Goal: Information Seeking & Learning: Find specific fact

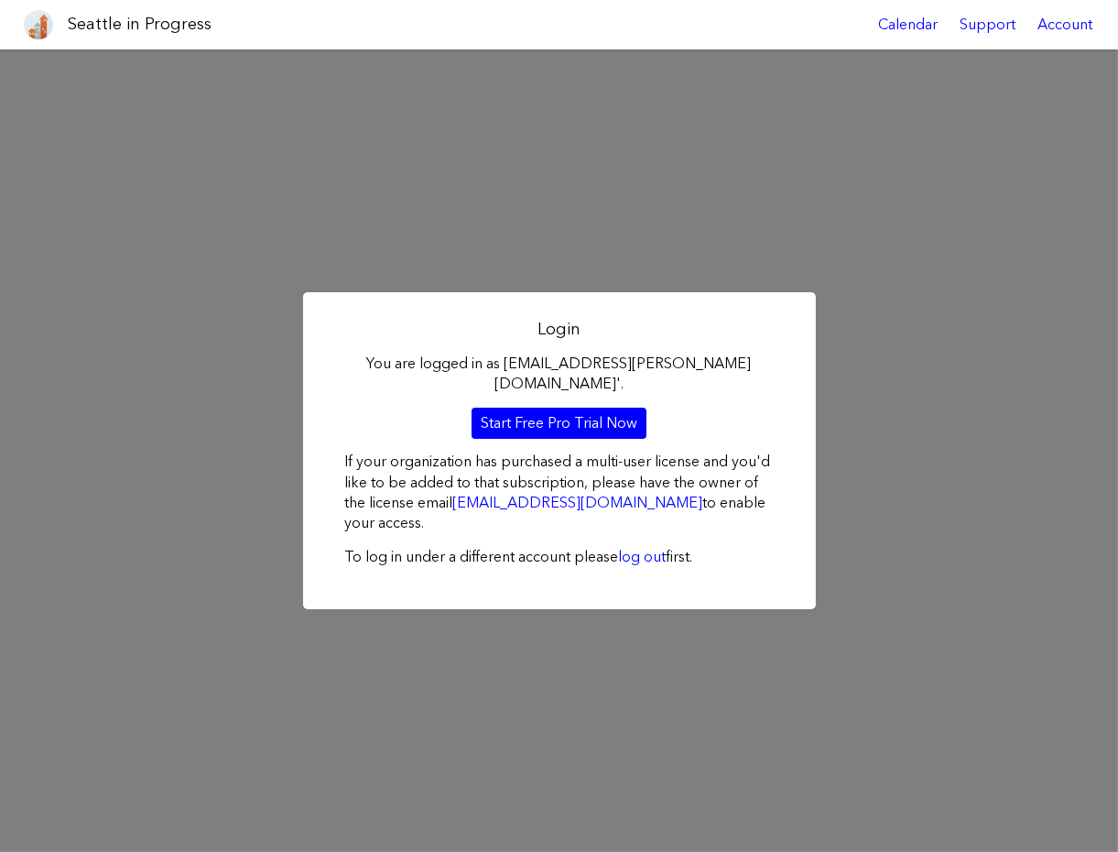
click at [94, 40] on div "Seattle in Progress" at bounding box center [113, 24] width 195 height 49
click at [659, 548] on link "log out" at bounding box center [643, 556] width 48 height 17
click at [932, 18] on link "Calendar" at bounding box center [908, 24] width 82 height 49
click at [580, 417] on link "Start Free Pro Trial Now" at bounding box center [559, 423] width 175 height 31
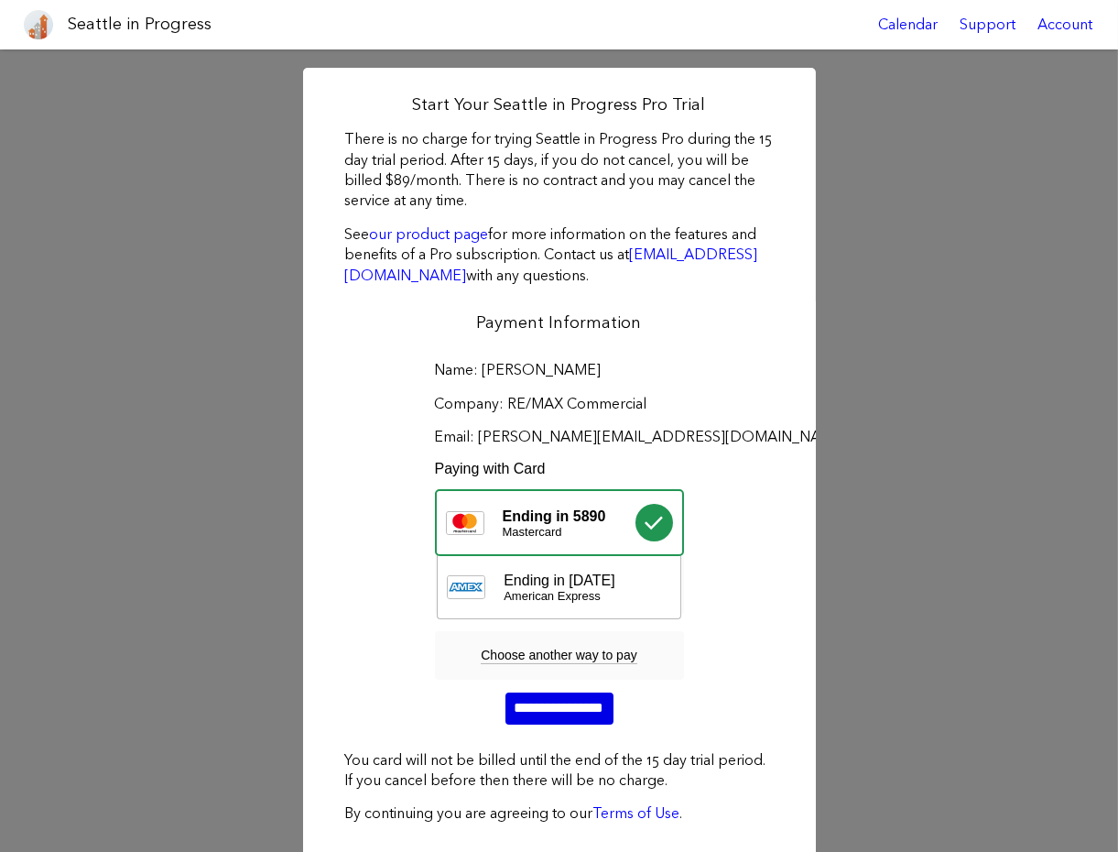
click at [561, 700] on input "**********" at bounding box center [560, 707] width 108 height 31
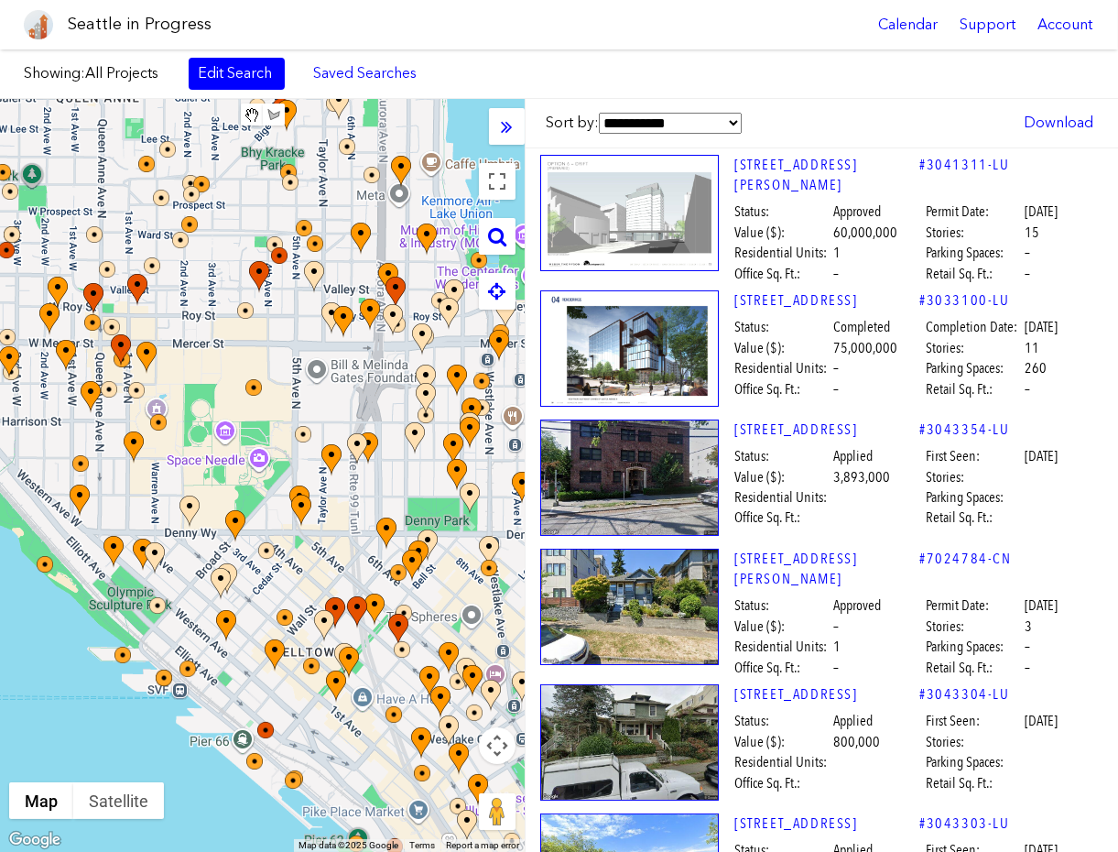
drag, startPoint x: 365, startPoint y: 386, endPoint x: 470, endPoint y: 790, distance: 418.1
click at [470, 789] on div at bounding box center [262, 475] width 525 height 753
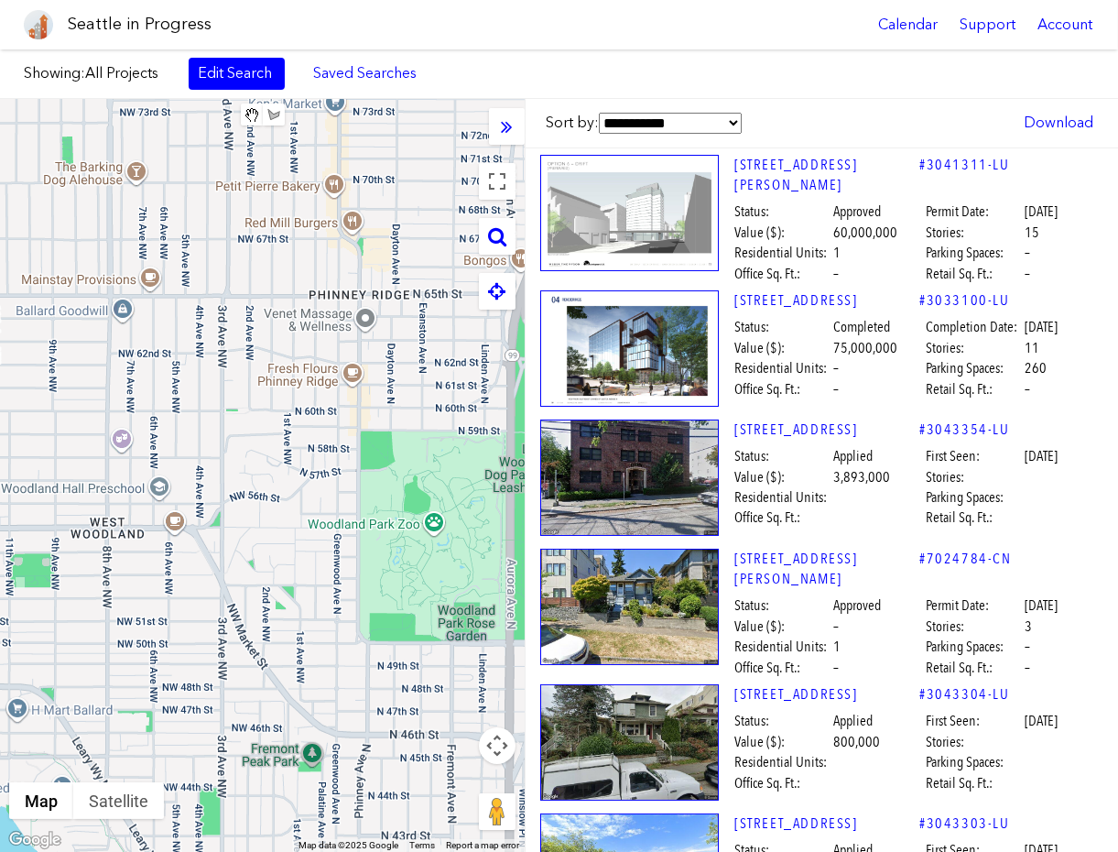
drag, startPoint x: 373, startPoint y: 474, endPoint x: 252, endPoint y: 769, distance: 318.7
click at [252, 769] on div at bounding box center [262, 475] width 525 height 753
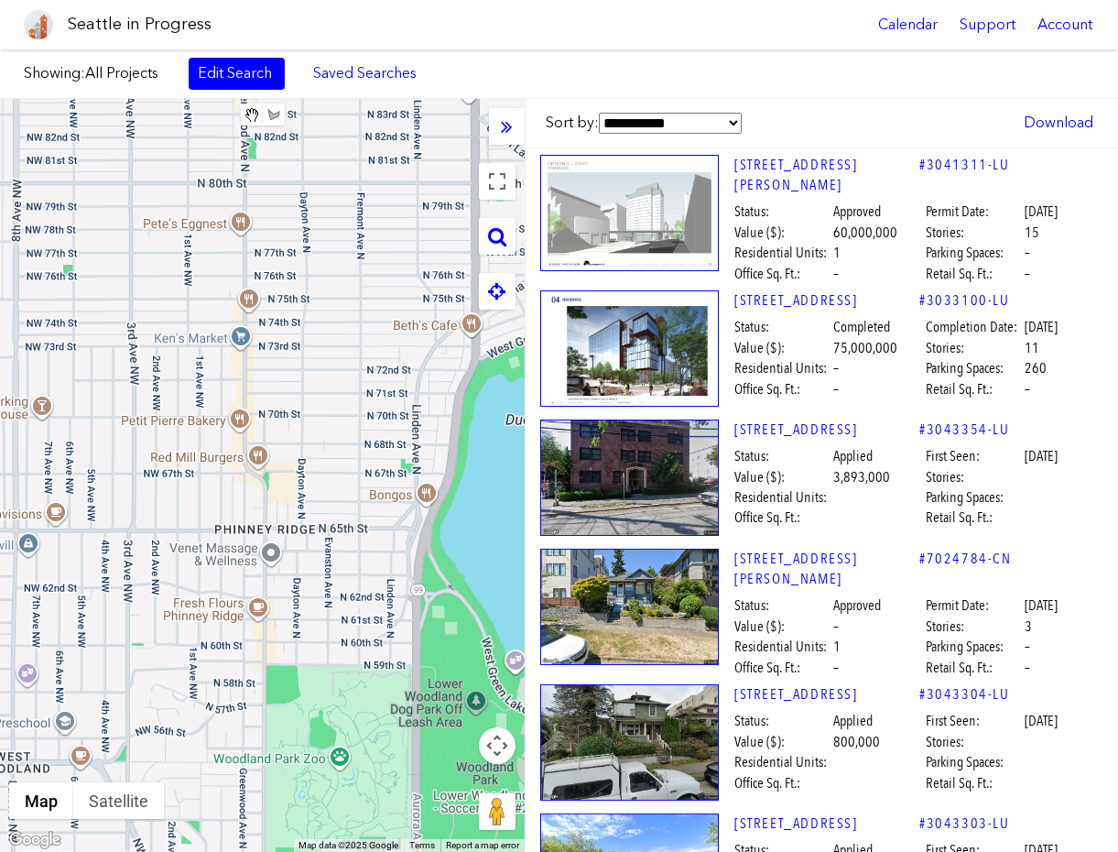
drag, startPoint x: 288, startPoint y: 542, endPoint x: 243, endPoint y: 912, distance: 372.7
click at [243, 851] on html "Seattle in Progress Calendar Support Account About [GEOGRAPHIC_DATA] in Progres…" at bounding box center [559, 426] width 1118 height 852
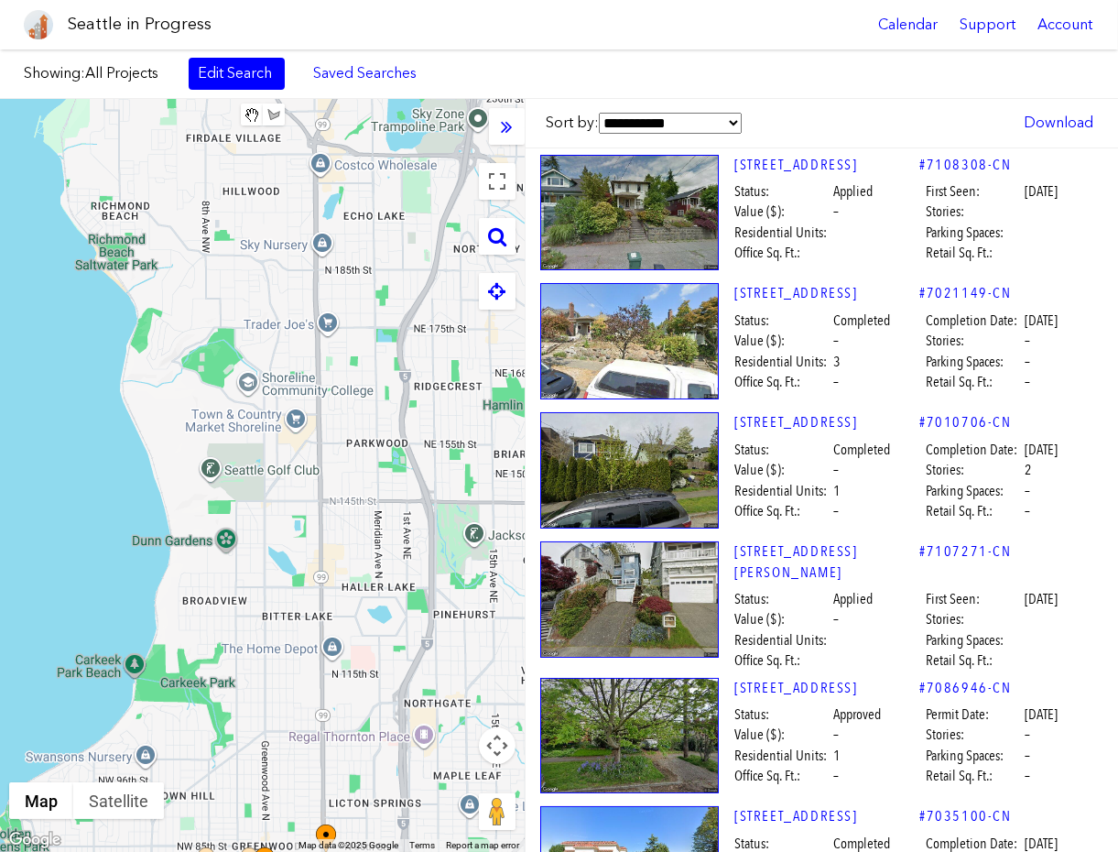
drag, startPoint x: 321, startPoint y: 602, endPoint x: 352, endPoint y: 710, distance: 112.2
click at [352, 710] on div at bounding box center [262, 475] width 525 height 753
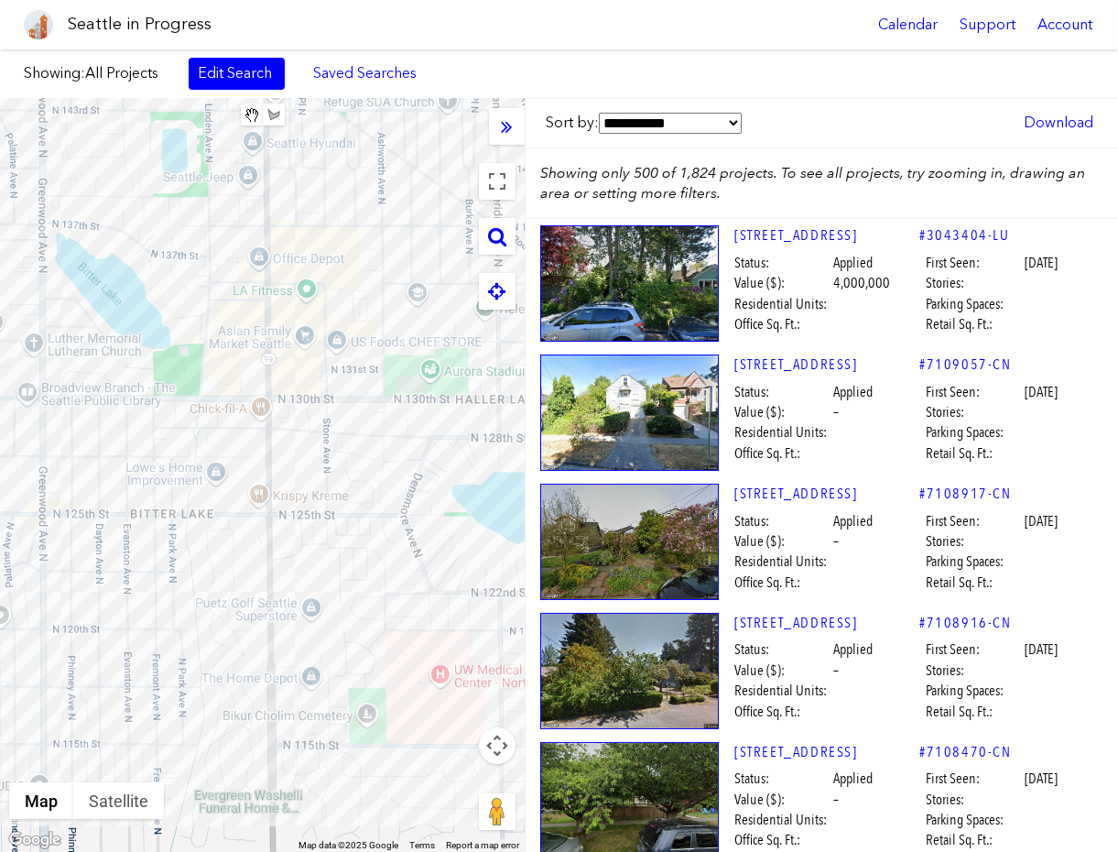
drag, startPoint x: 323, startPoint y: 676, endPoint x: 234, endPoint y: 480, distance: 215.2
click at [234, 480] on div at bounding box center [262, 475] width 525 height 753
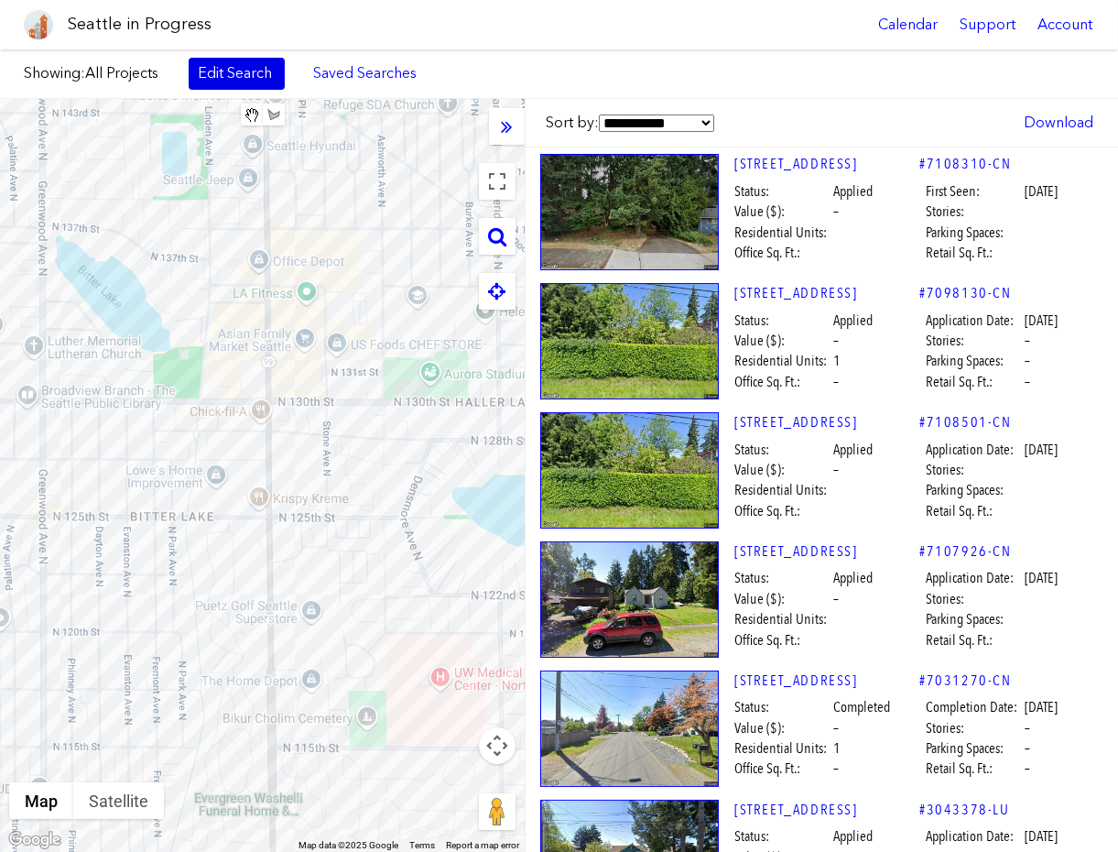
click at [243, 64] on link "Edit Search" at bounding box center [237, 73] width 96 height 31
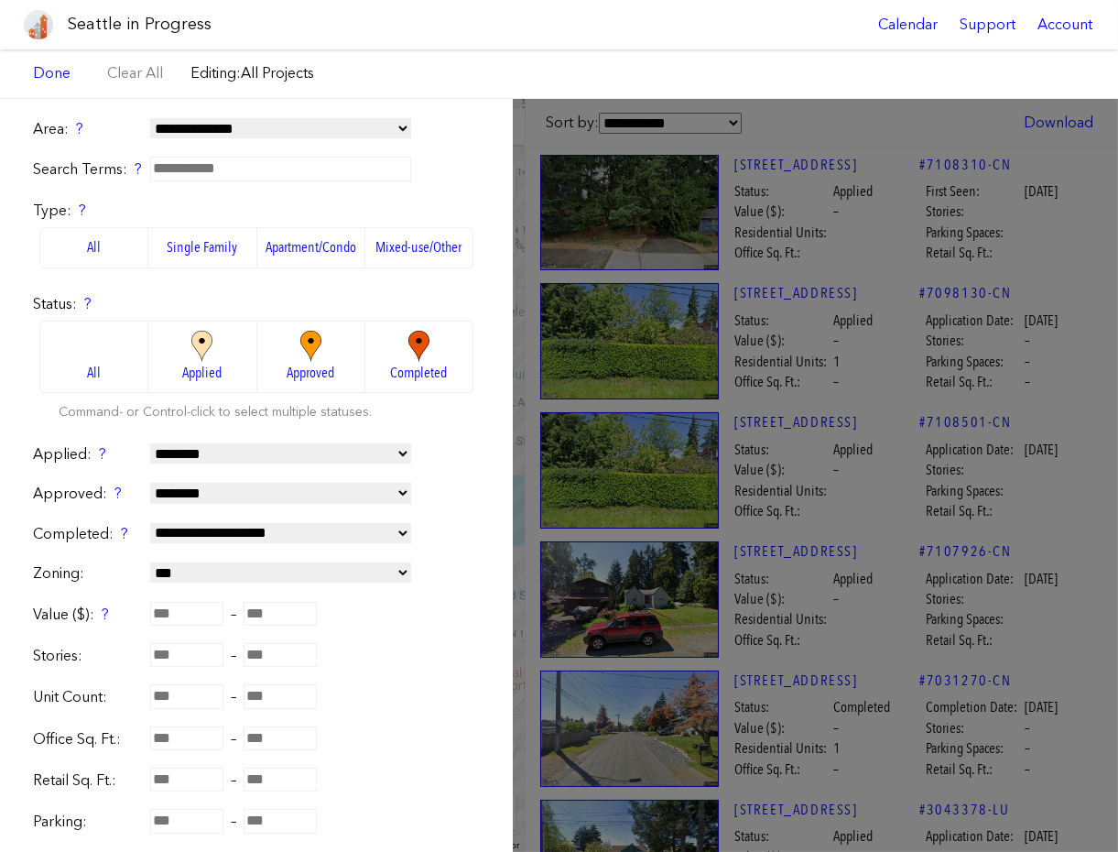
click at [216, 250] on label "Single Family" at bounding box center [202, 247] width 108 height 40
click at [122, 250] on label "All" at bounding box center [93, 247] width 109 height 40
click at [219, 366] on span "Applied" at bounding box center [201, 373] width 39 height 20
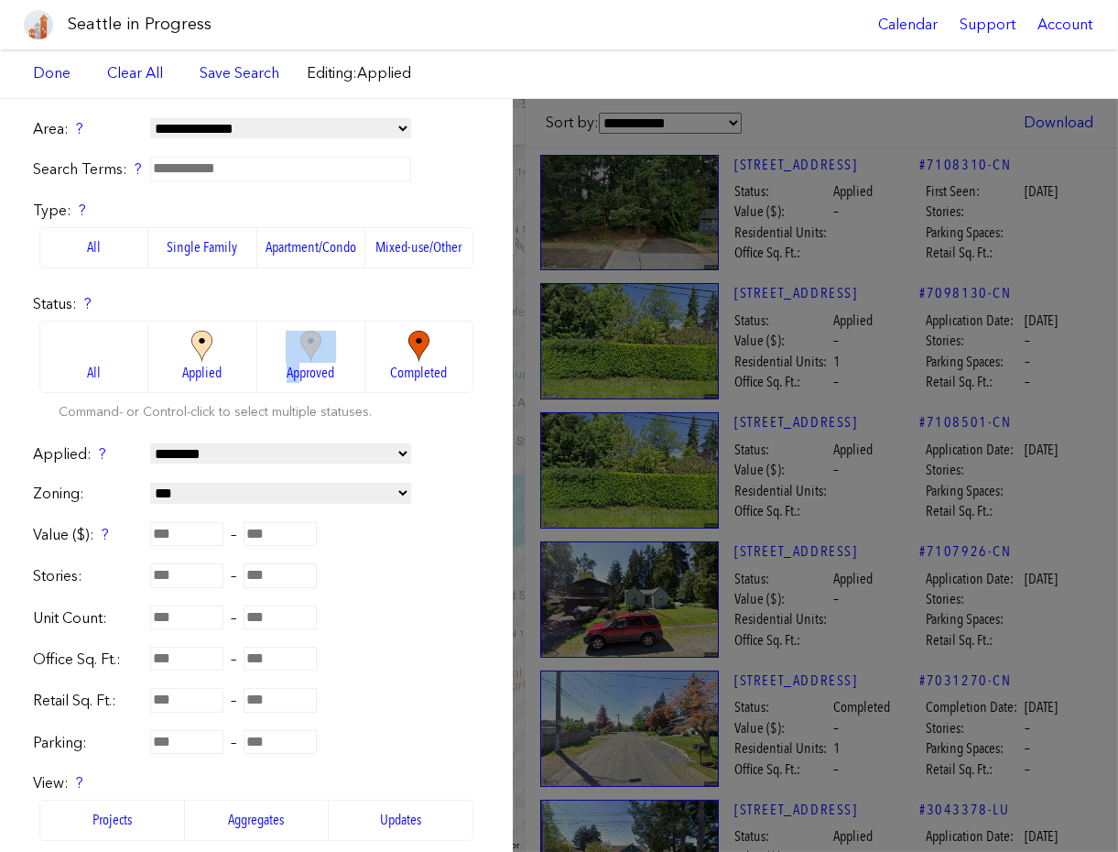
click at [296, 364] on span "Approved" at bounding box center [311, 373] width 48 height 20
click at [260, 367] on label "Approved" at bounding box center [311, 357] width 108 height 72
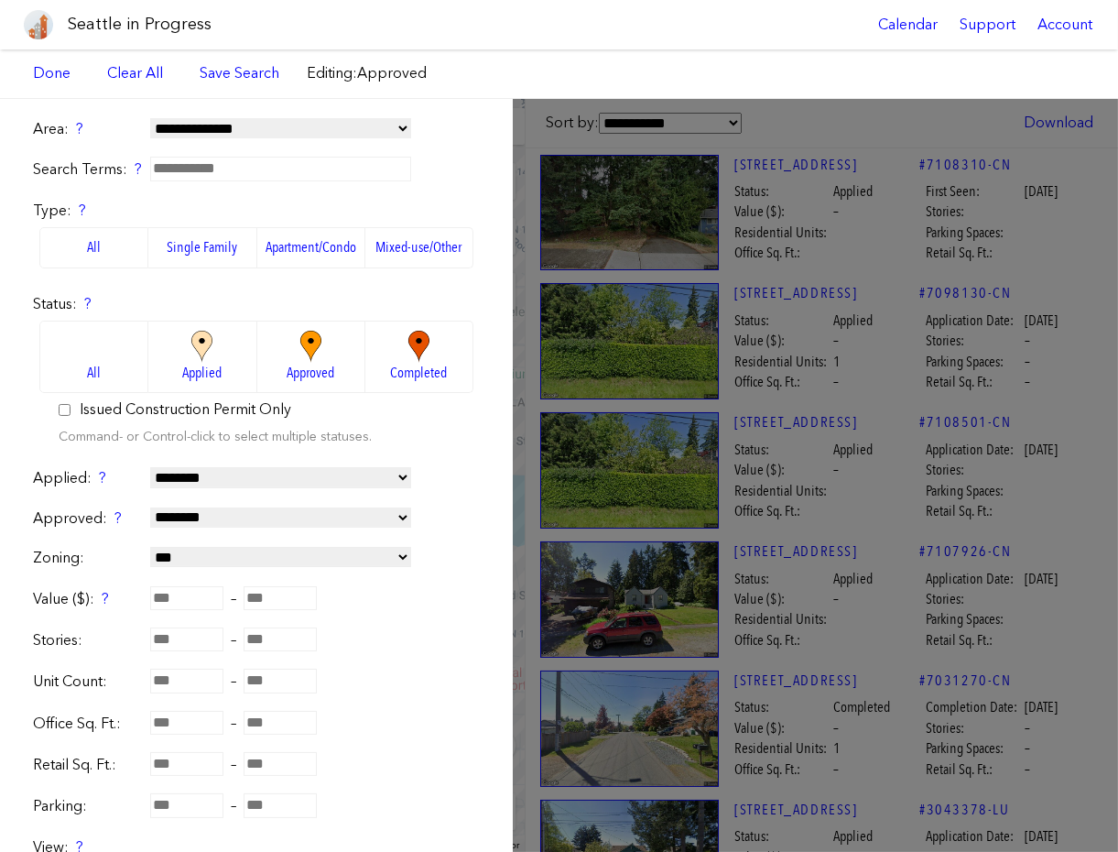
click at [216, 367] on span "Applied" at bounding box center [201, 373] width 39 height 20
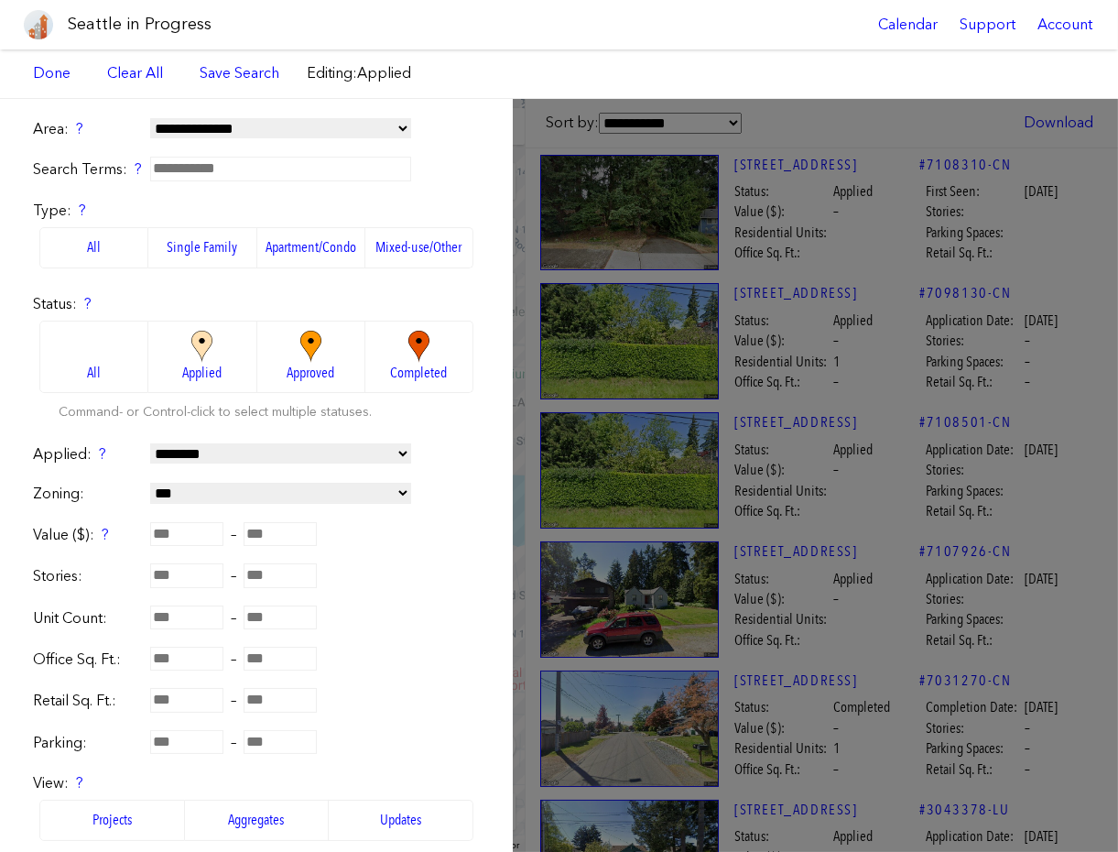
click at [107, 371] on label "All" at bounding box center [93, 357] width 109 height 72
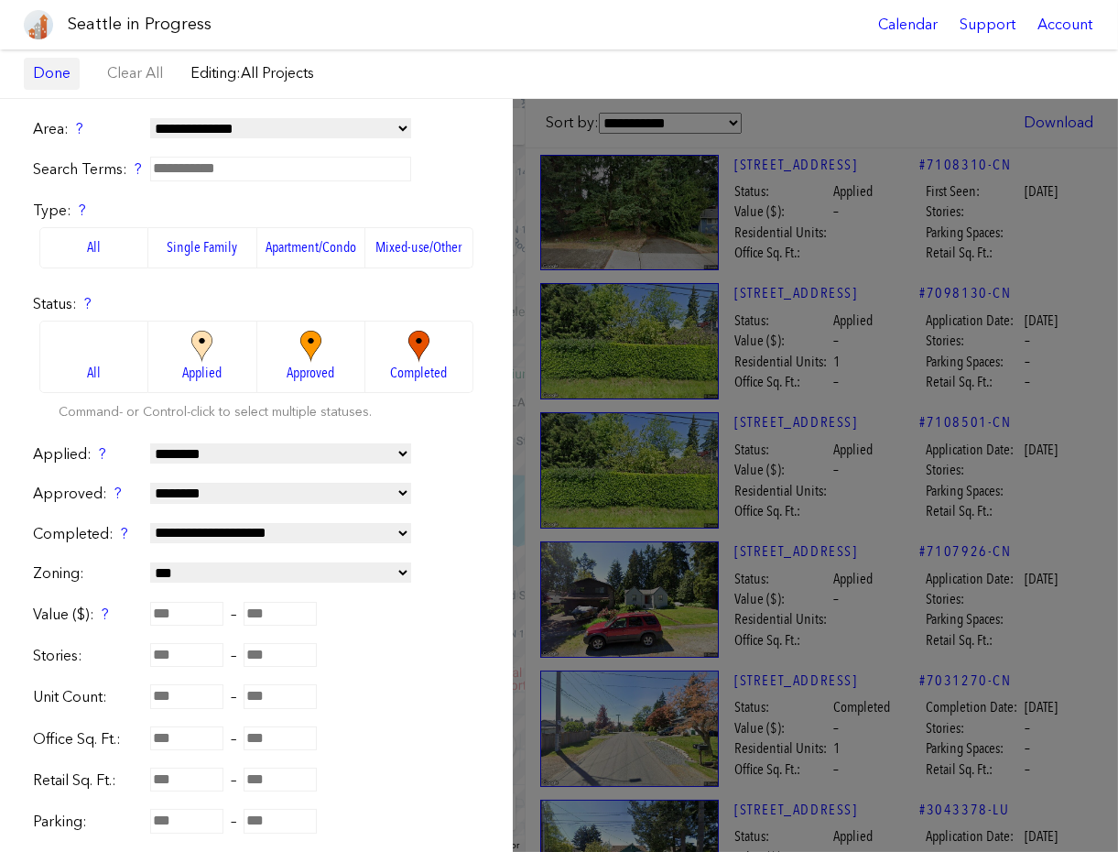
click at [47, 71] on link "Done" at bounding box center [52, 73] width 56 height 31
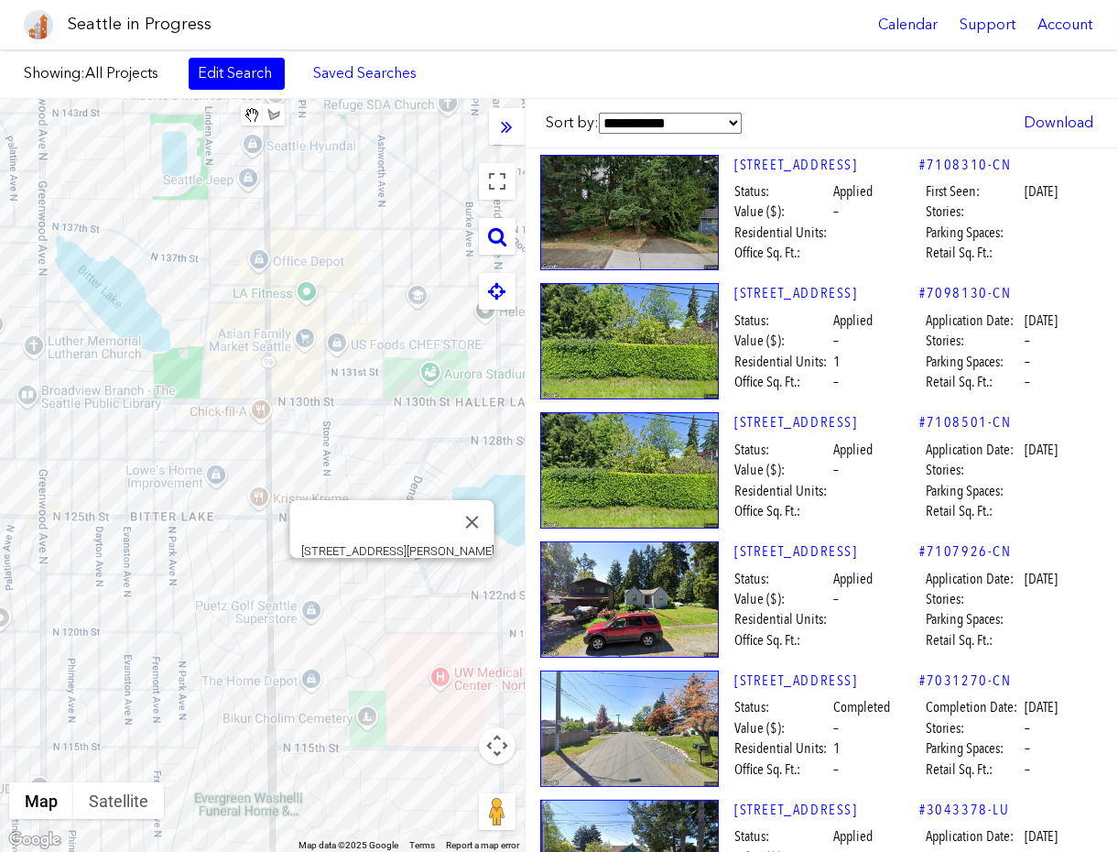
click at [390, 585] on div "[STREET_ADDRESS][PERSON_NAME]" at bounding box center [262, 475] width 525 height 753
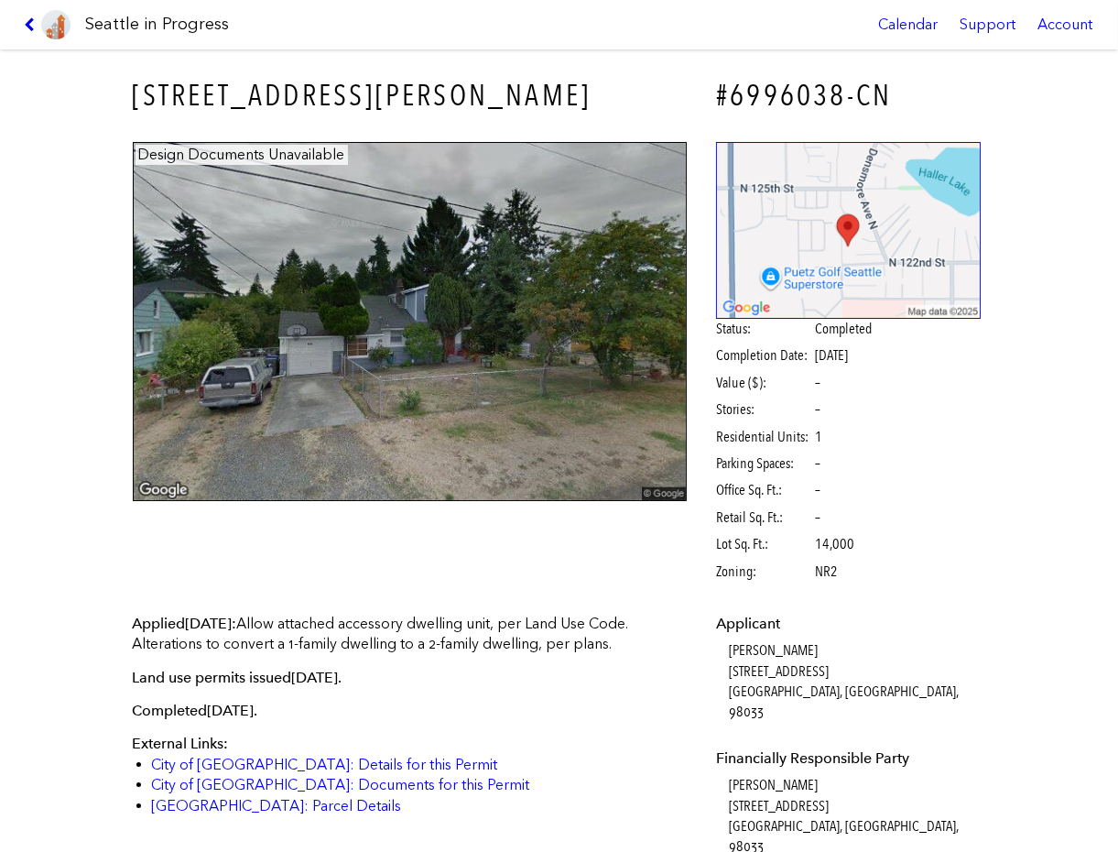
click at [31, 22] on icon at bounding box center [32, 24] width 17 height 15
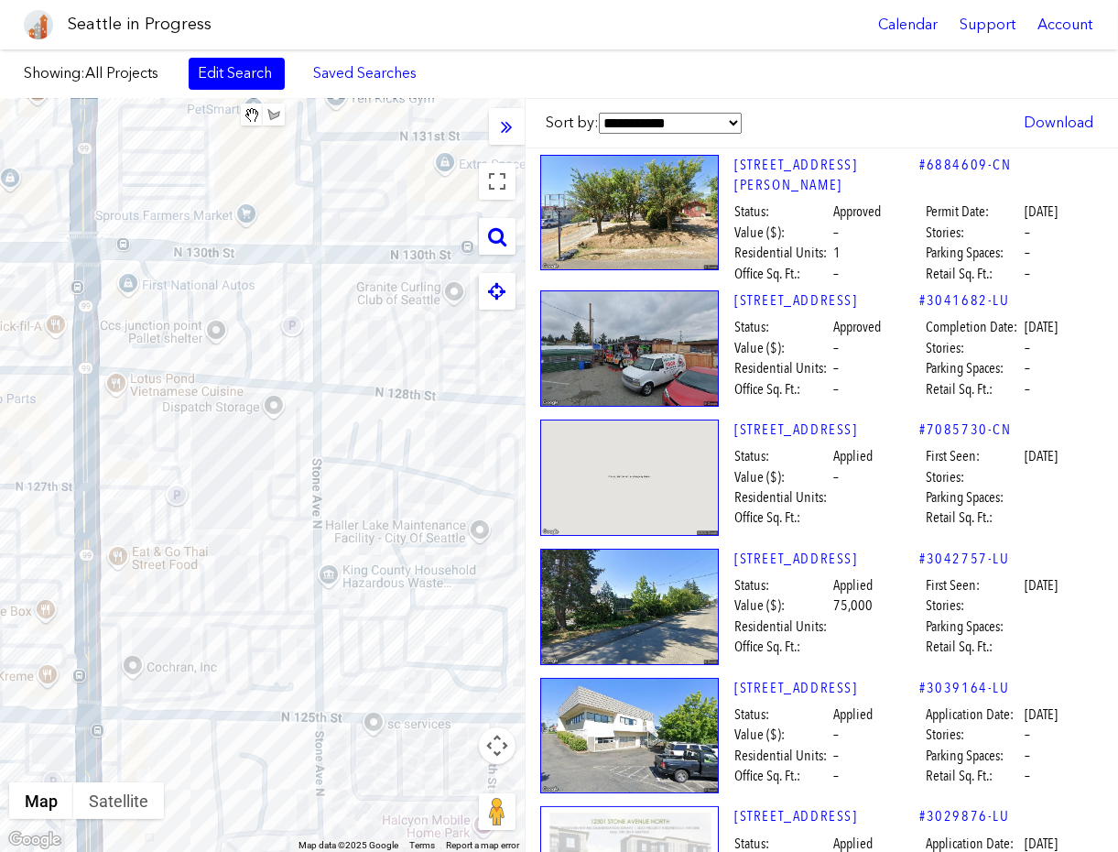
drag, startPoint x: 333, startPoint y: 528, endPoint x: 346, endPoint y: 768, distance: 240.3
click at [346, 768] on div at bounding box center [262, 475] width 525 height 753
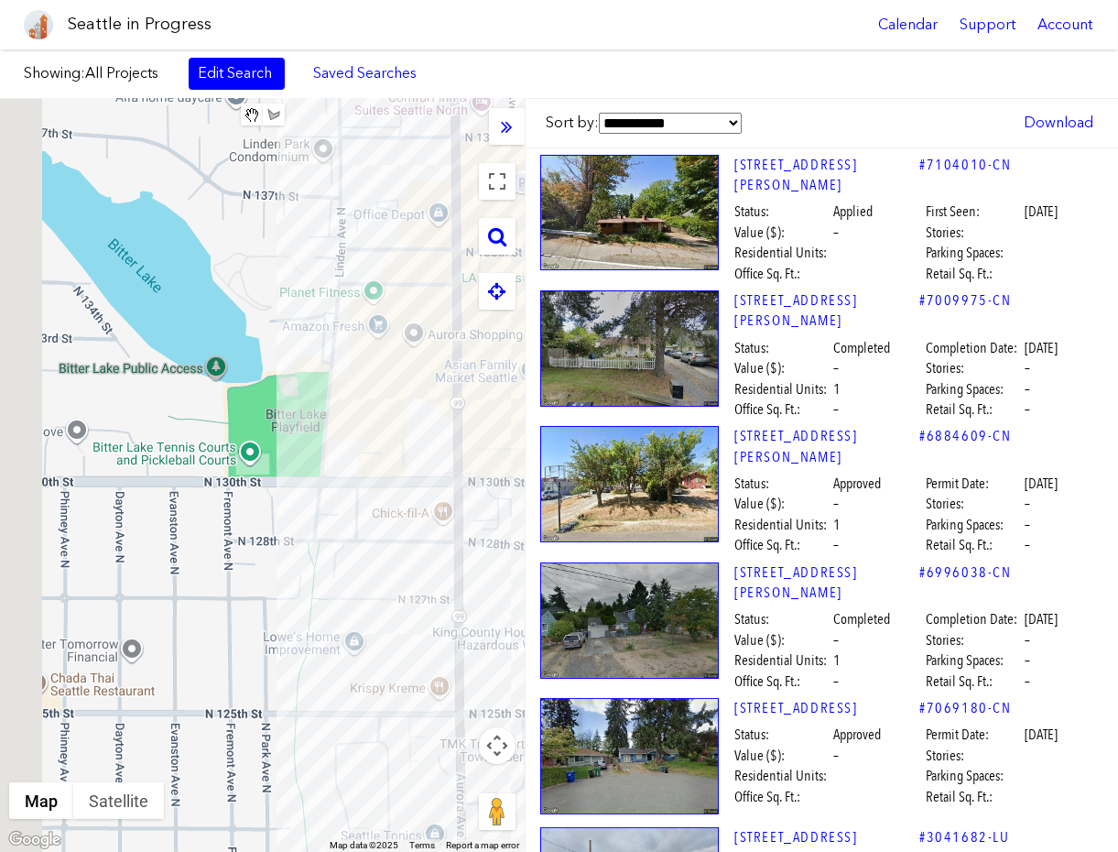
drag, startPoint x: 335, startPoint y: 657, endPoint x: 589, endPoint y: 699, distance: 257.2
click at [589, 699] on div "**********" at bounding box center [559, 475] width 1118 height 753
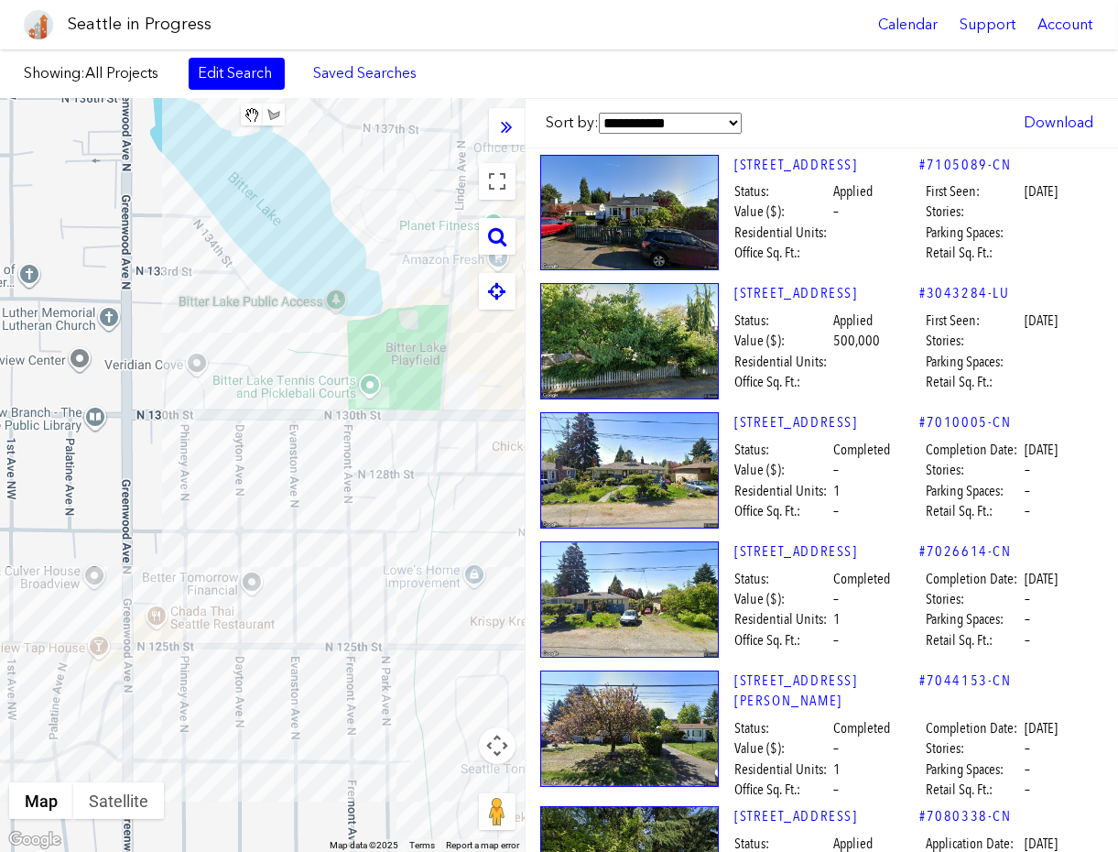
drag, startPoint x: 386, startPoint y: 648, endPoint x: 500, endPoint y: 583, distance: 131.2
click at [500, 583] on div at bounding box center [262, 475] width 525 height 753
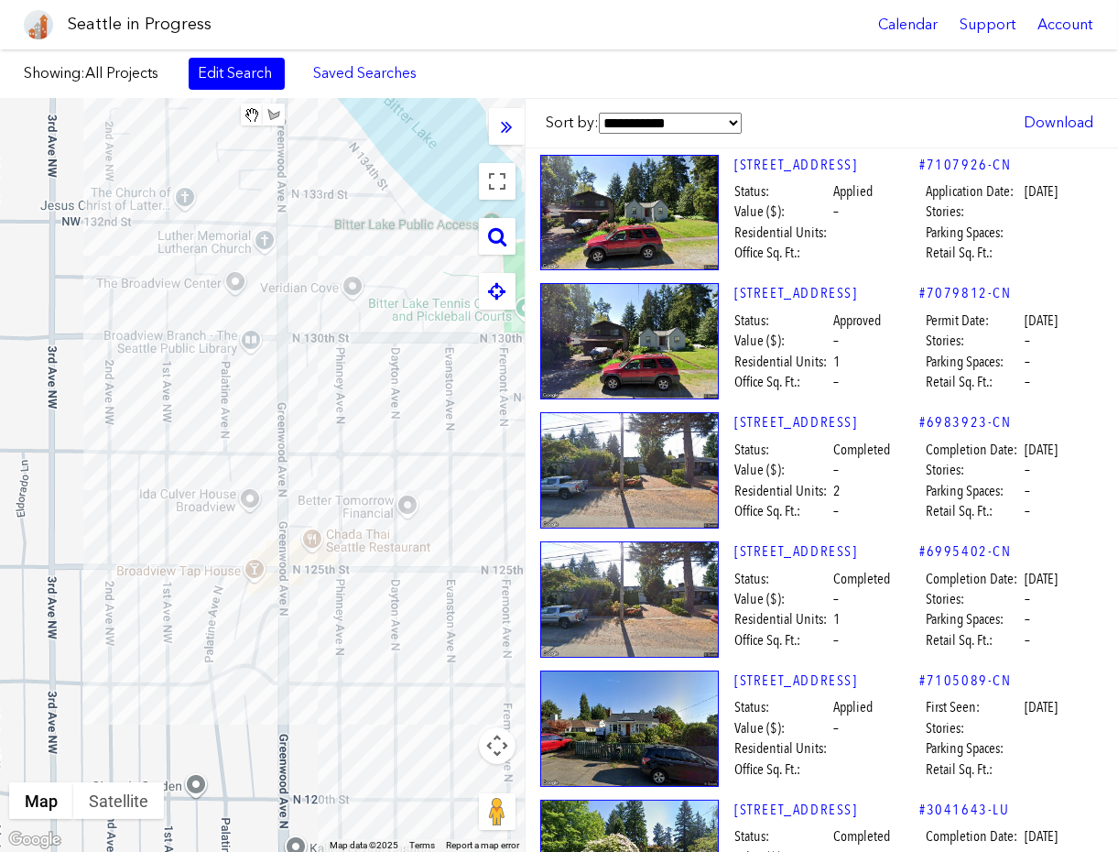
drag, startPoint x: 249, startPoint y: 621, endPoint x: 408, endPoint y: 544, distance: 176.1
click at [408, 544] on div at bounding box center [262, 475] width 525 height 753
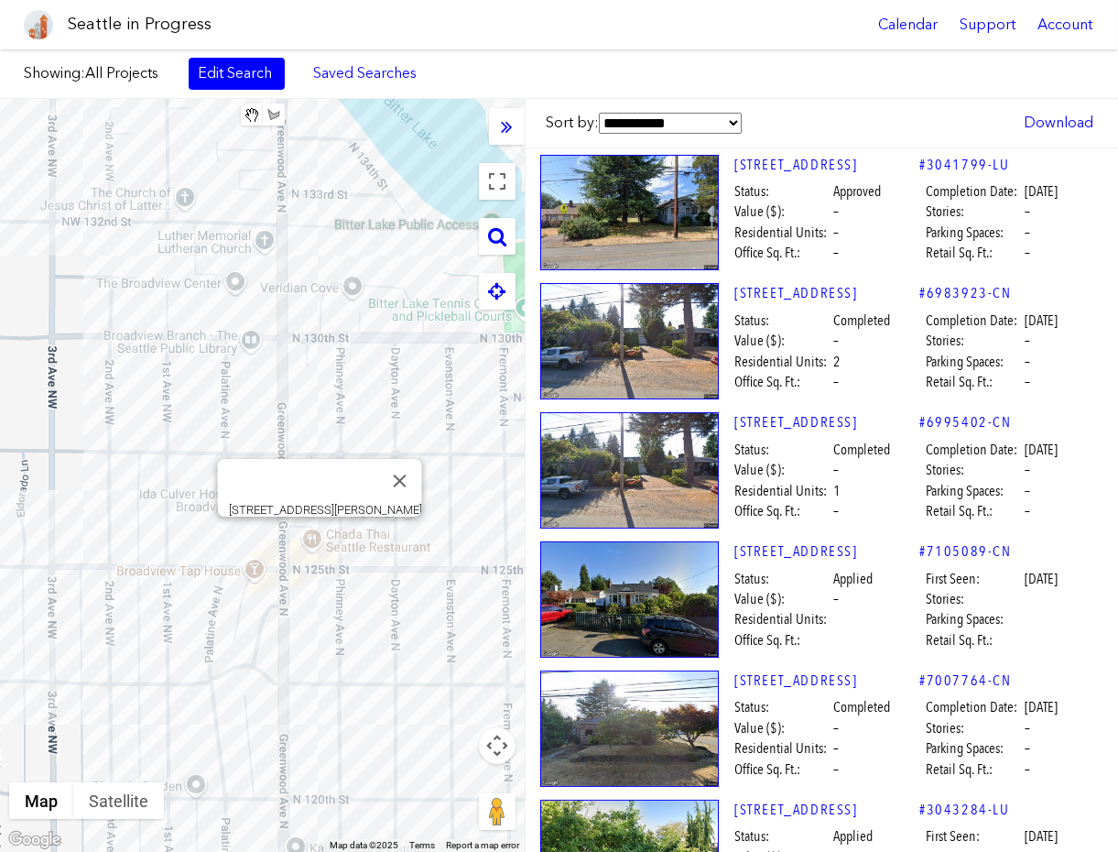
click at [321, 537] on div "[STREET_ADDRESS][PERSON_NAME]" at bounding box center [262, 475] width 525 height 753
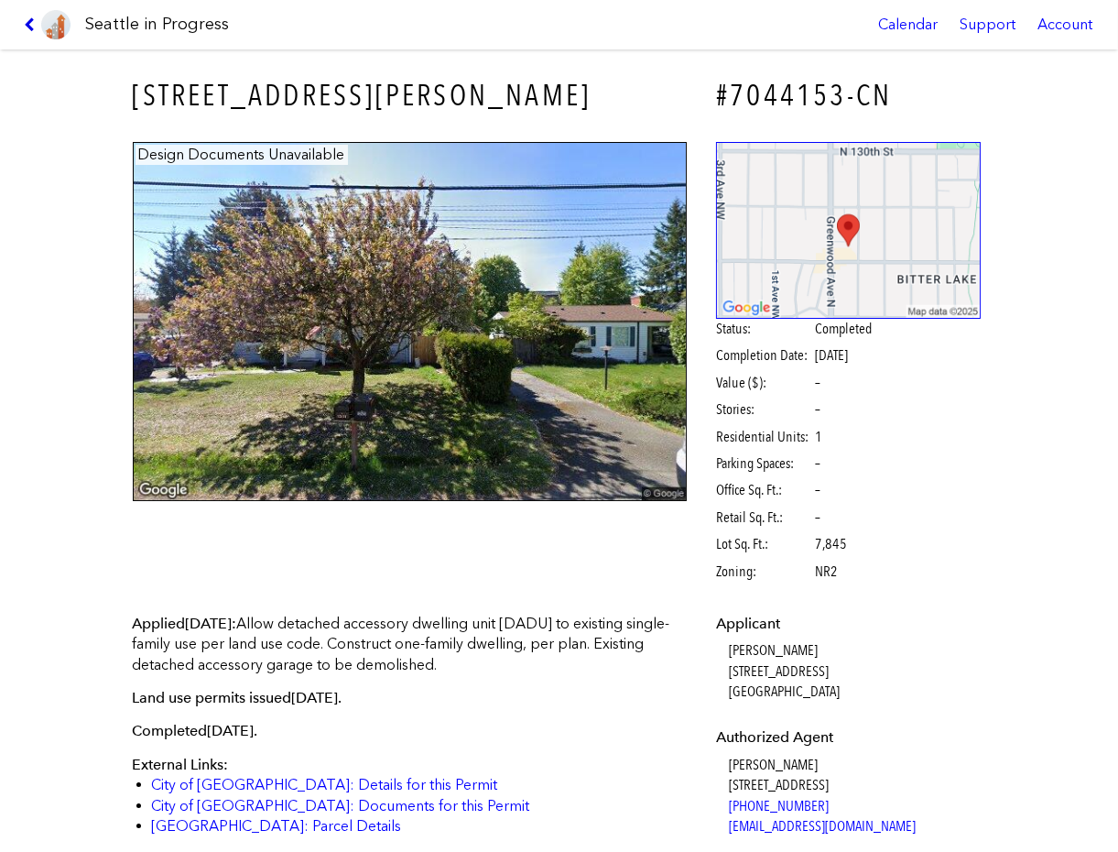
click at [37, 27] on icon at bounding box center [32, 24] width 17 height 15
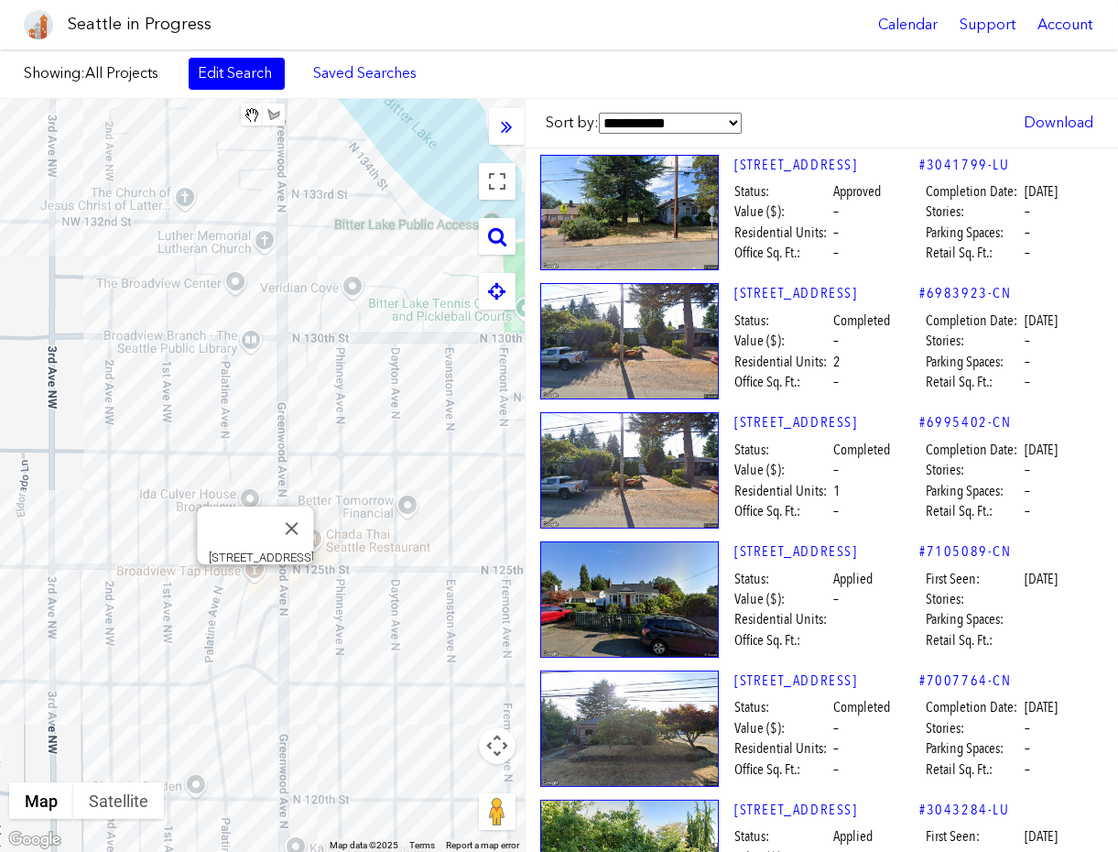
click at [250, 584] on div "[STREET_ADDRESS]" at bounding box center [262, 475] width 525 height 753
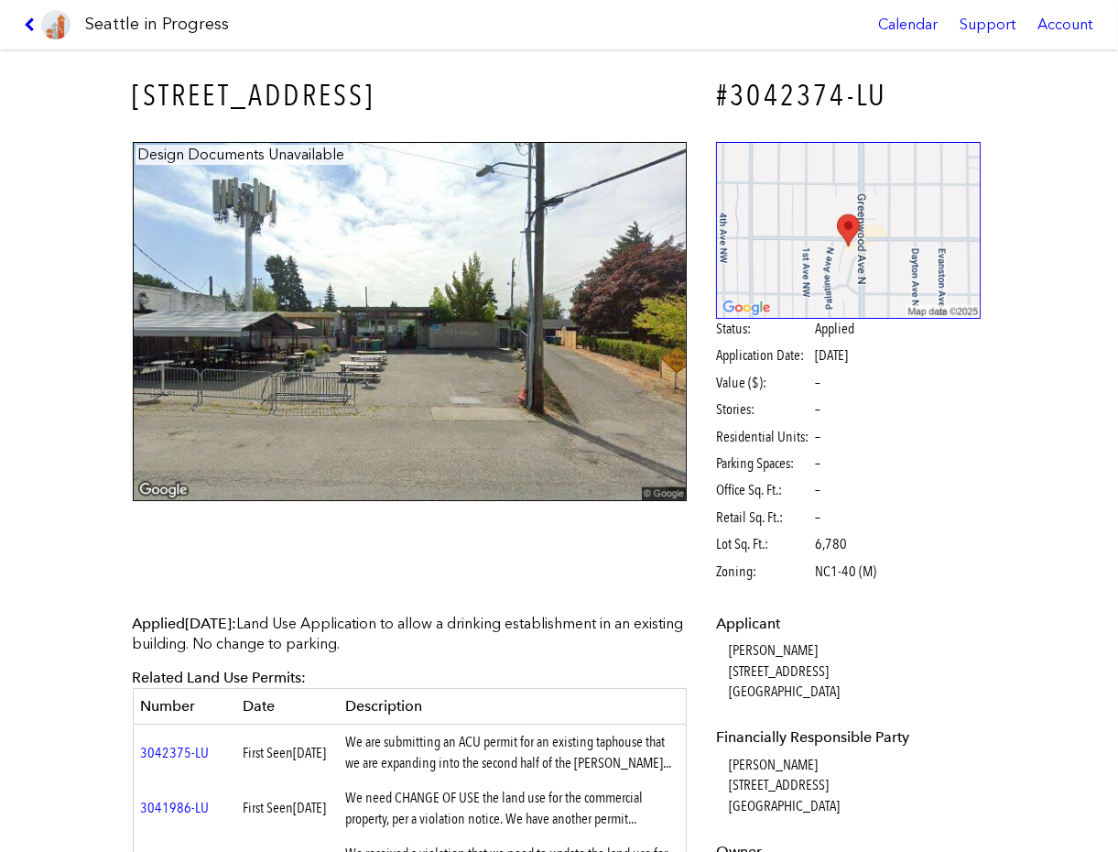
click at [27, 26] on icon at bounding box center [32, 24] width 17 height 15
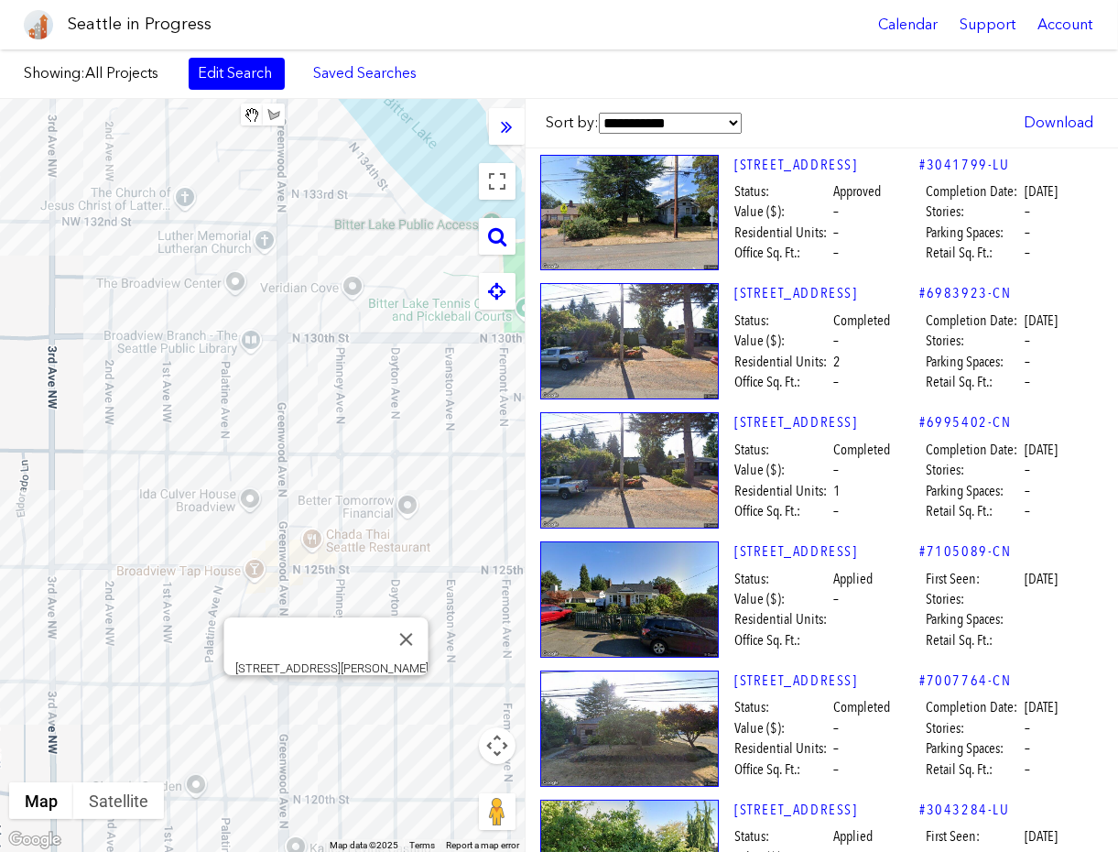
click at [326, 690] on div "[STREET_ADDRESS][PERSON_NAME]" at bounding box center [262, 475] width 525 height 753
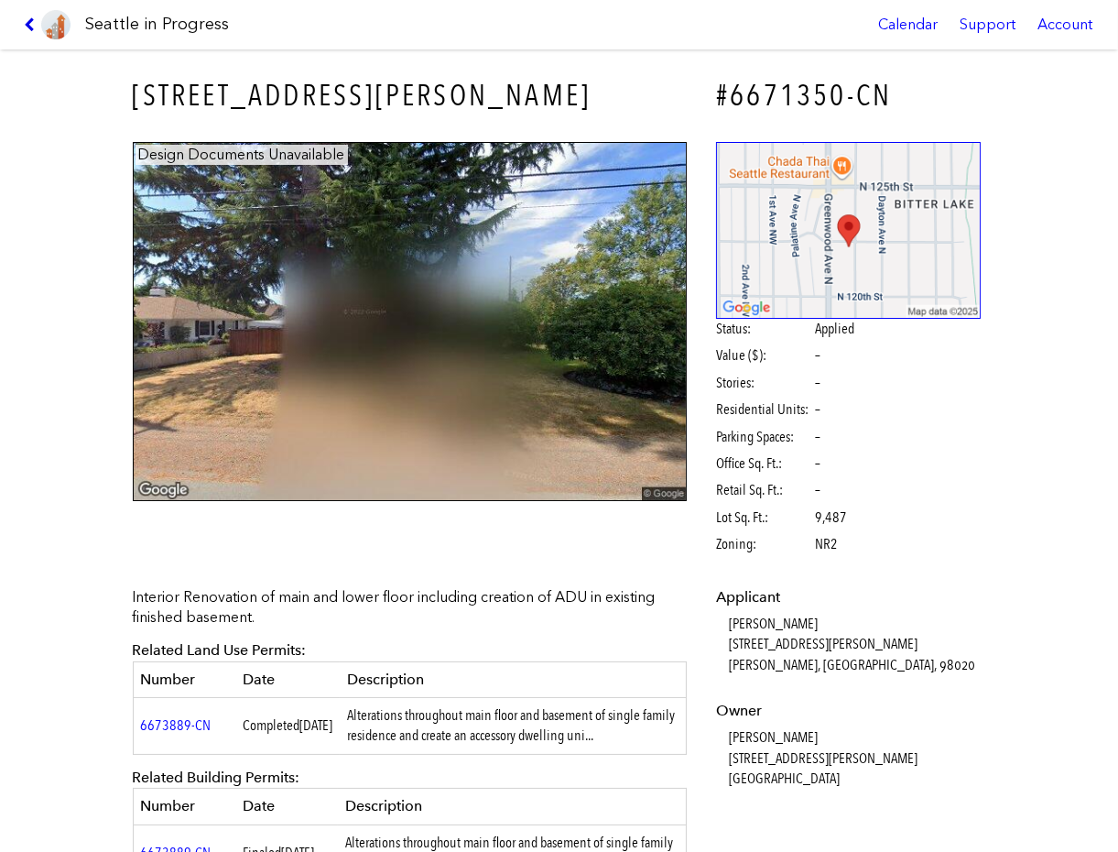
click at [31, 29] on icon at bounding box center [32, 24] width 17 height 15
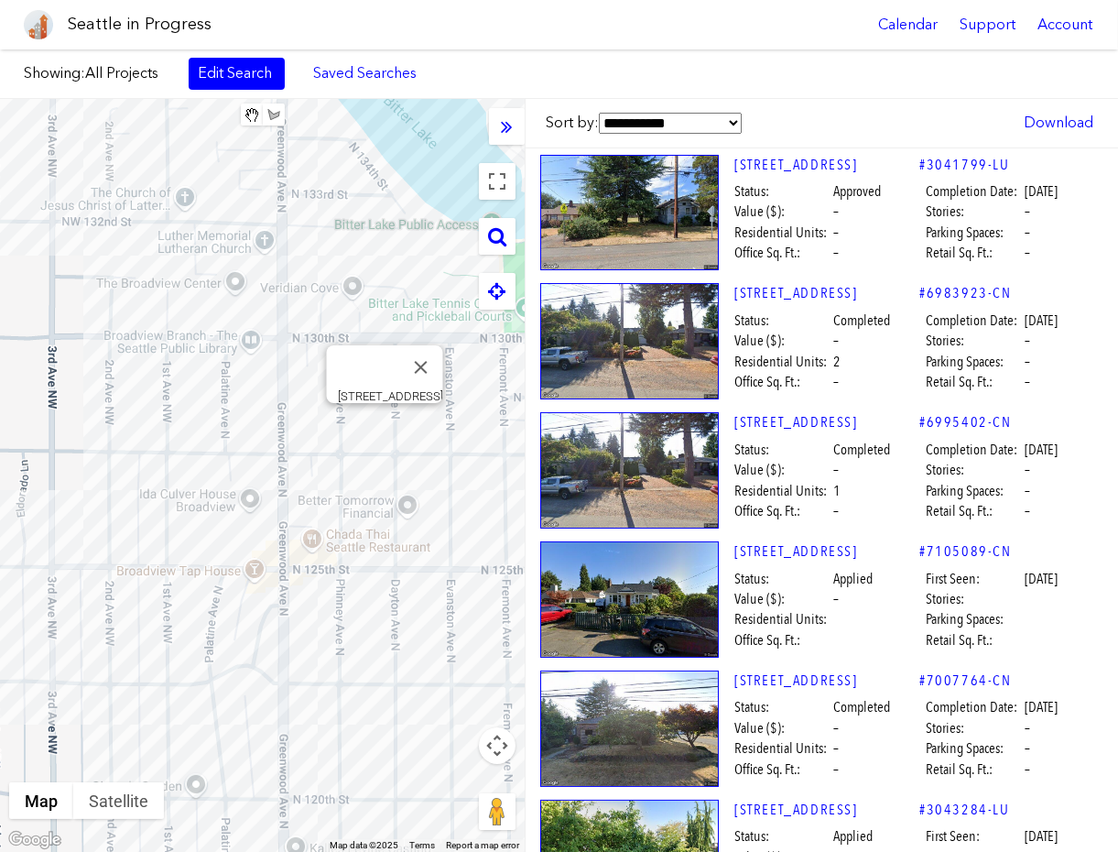
click at [386, 422] on div "[STREET_ADDRESS]" at bounding box center [262, 475] width 525 height 753
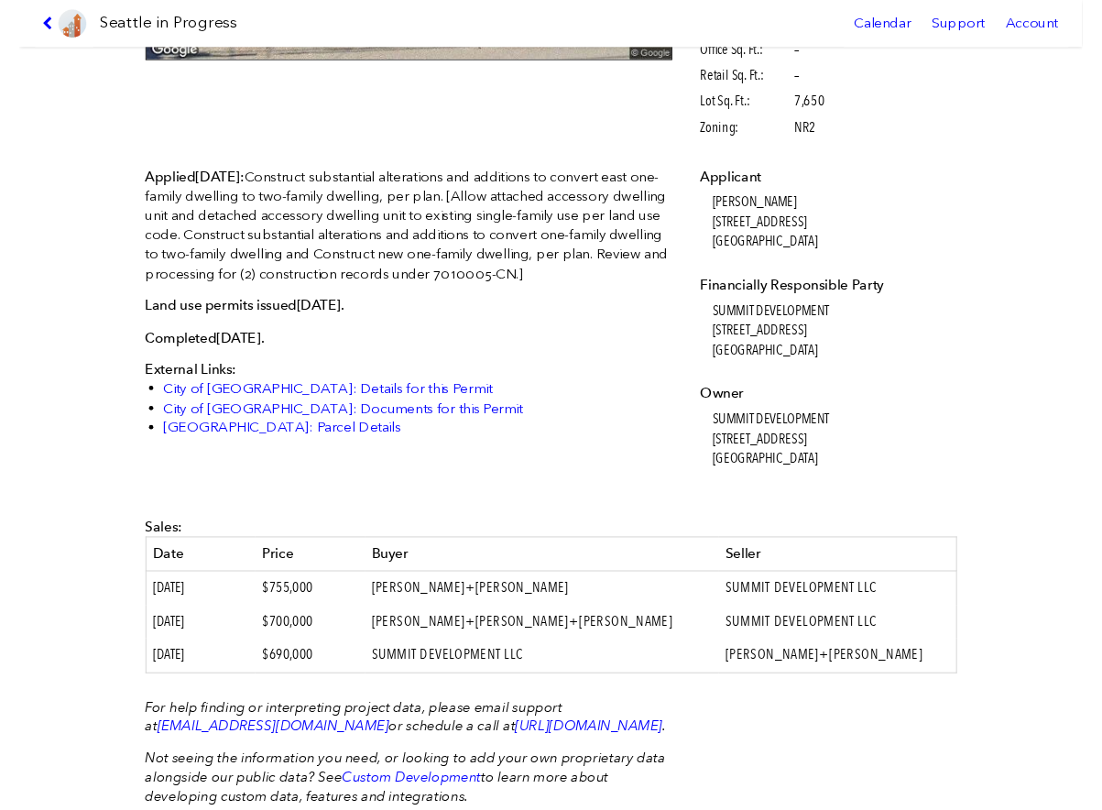
scroll to position [445, 0]
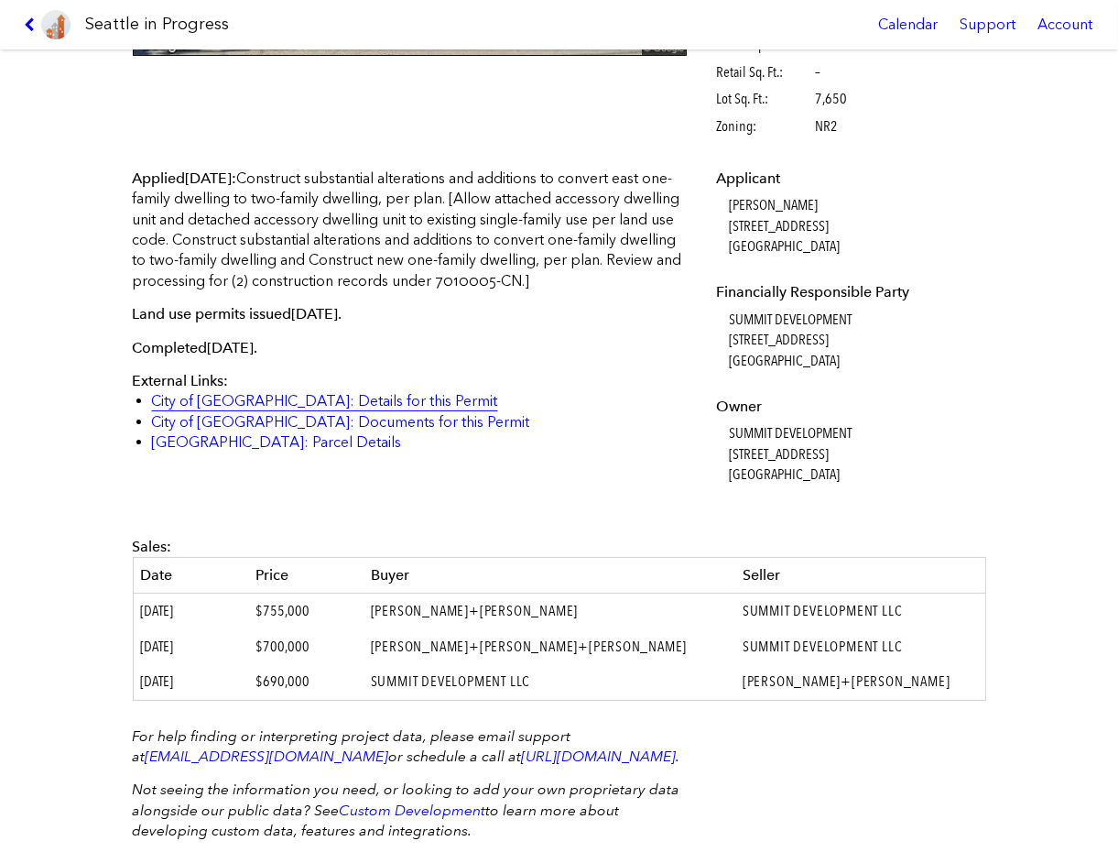
click at [332, 409] on link "City of [GEOGRAPHIC_DATA]: Details for this Permit" at bounding box center [325, 400] width 346 height 17
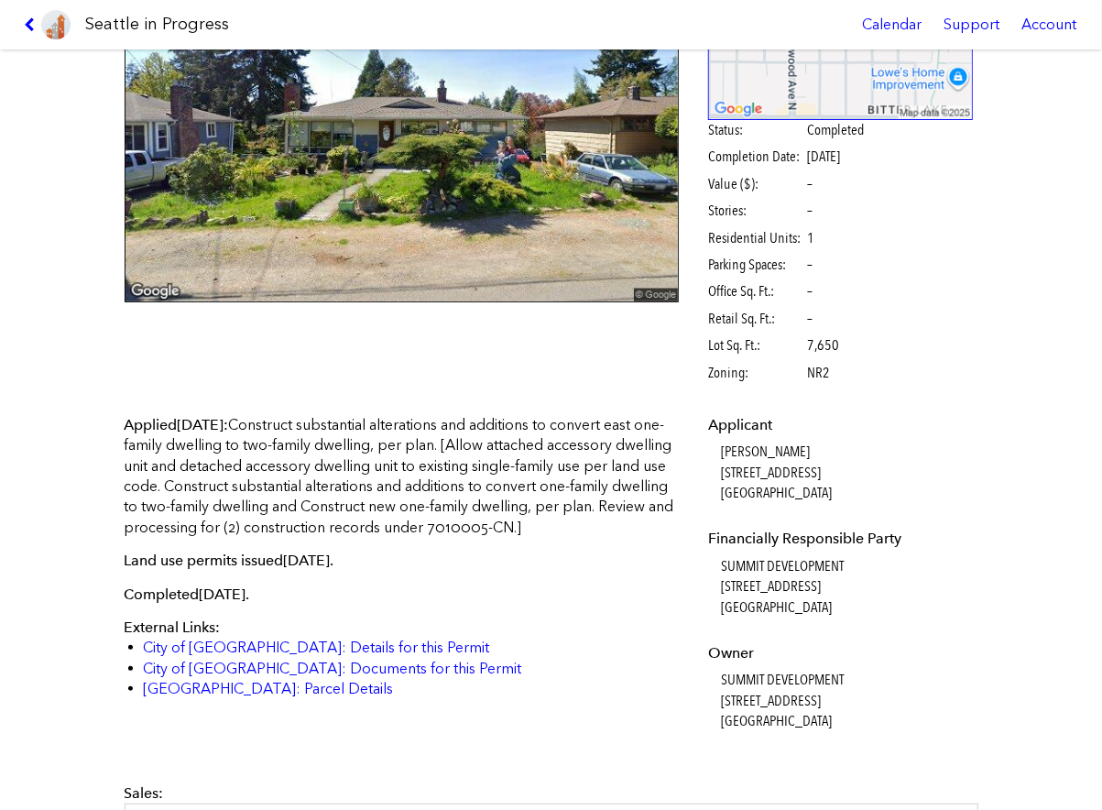
scroll to position [0, 0]
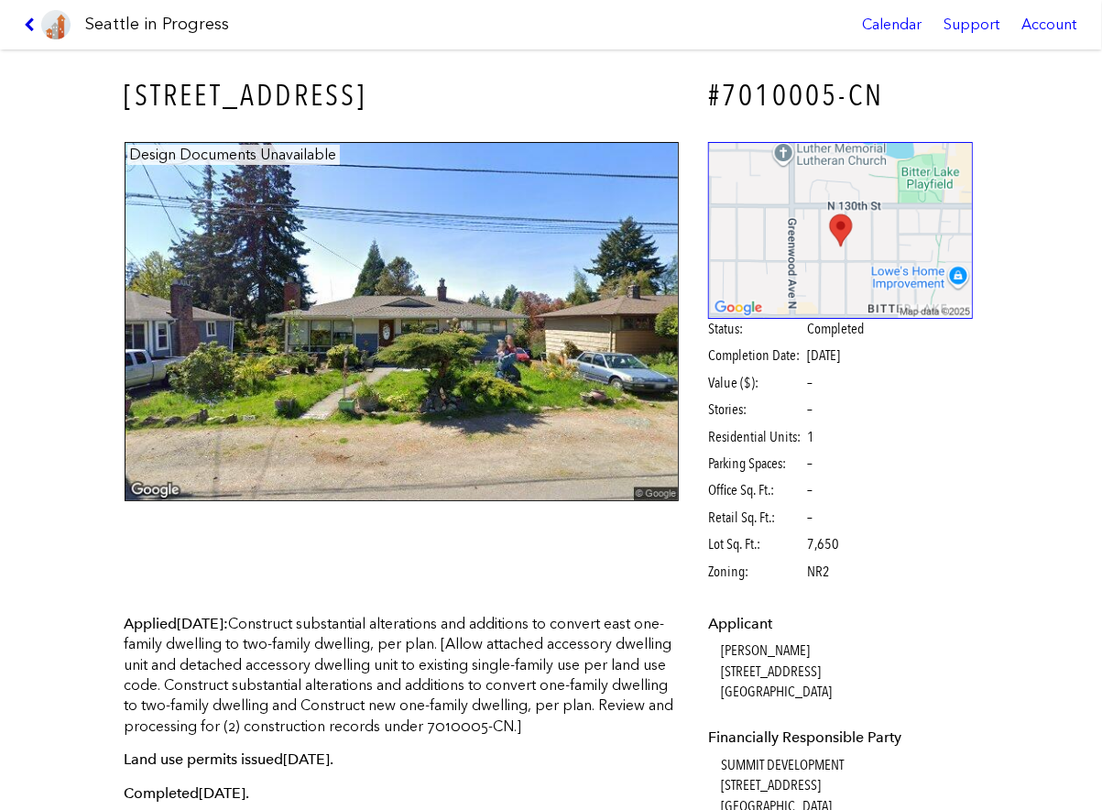
click at [32, 23] on icon at bounding box center [32, 24] width 17 height 15
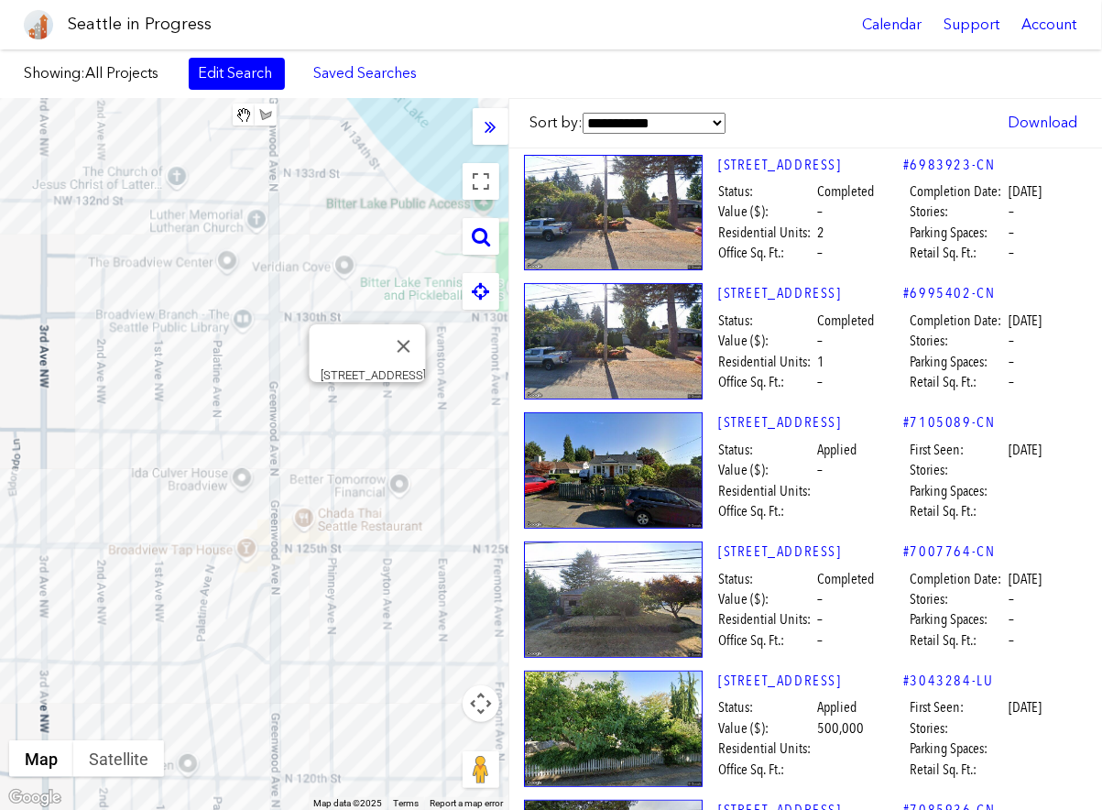
click at [364, 401] on div "[STREET_ADDRESS]" at bounding box center [254, 454] width 508 height 711
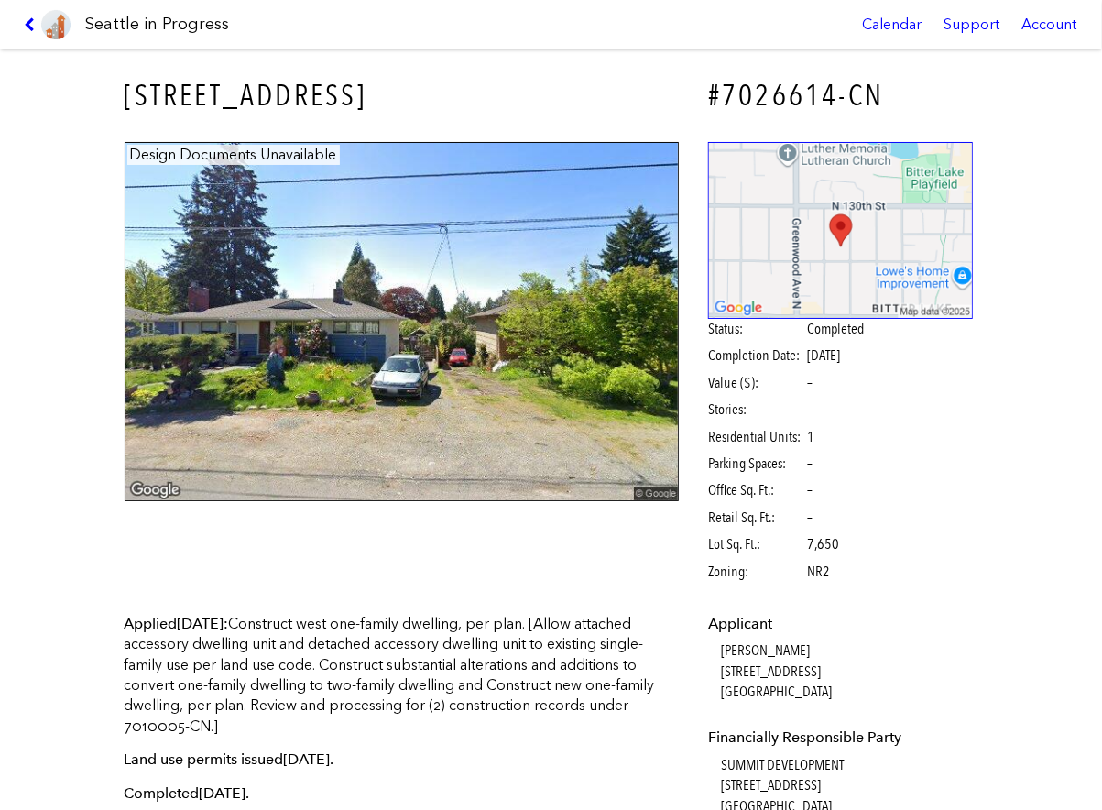
click at [21, 25] on link at bounding box center [46, 24] width 61 height 49
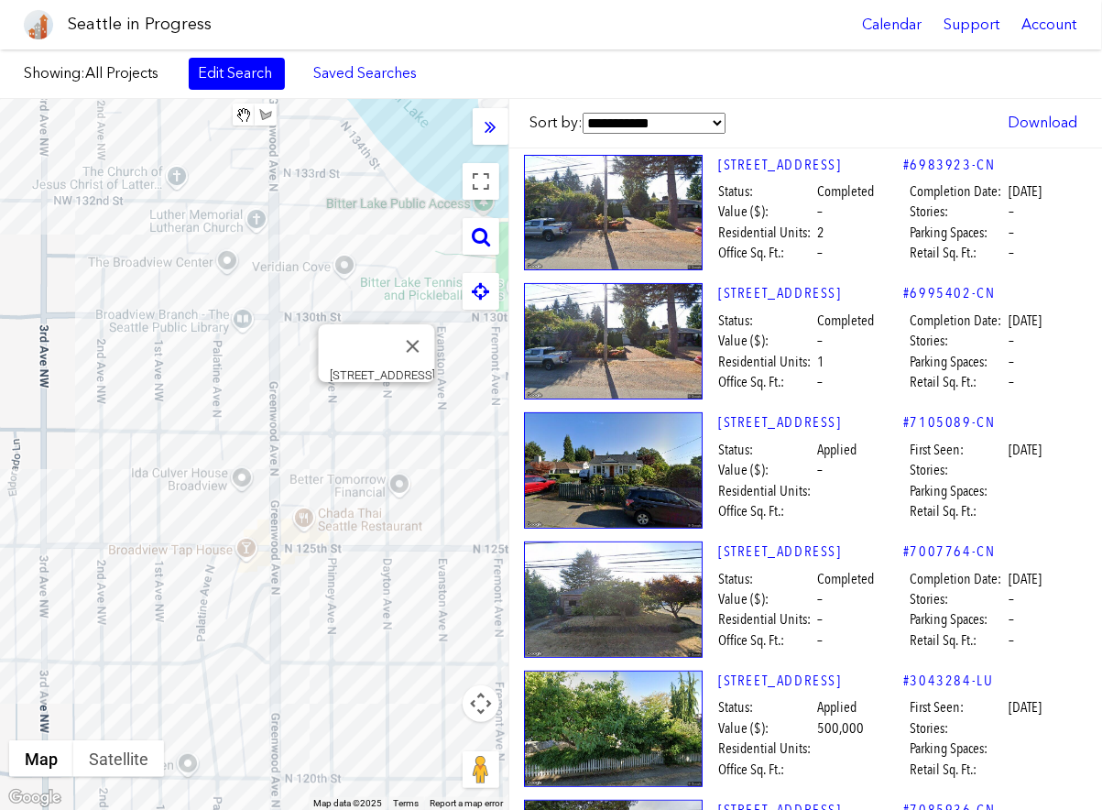
click at [382, 406] on div "[STREET_ADDRESS]" at bounding box center [254, 454] width 508 height 711
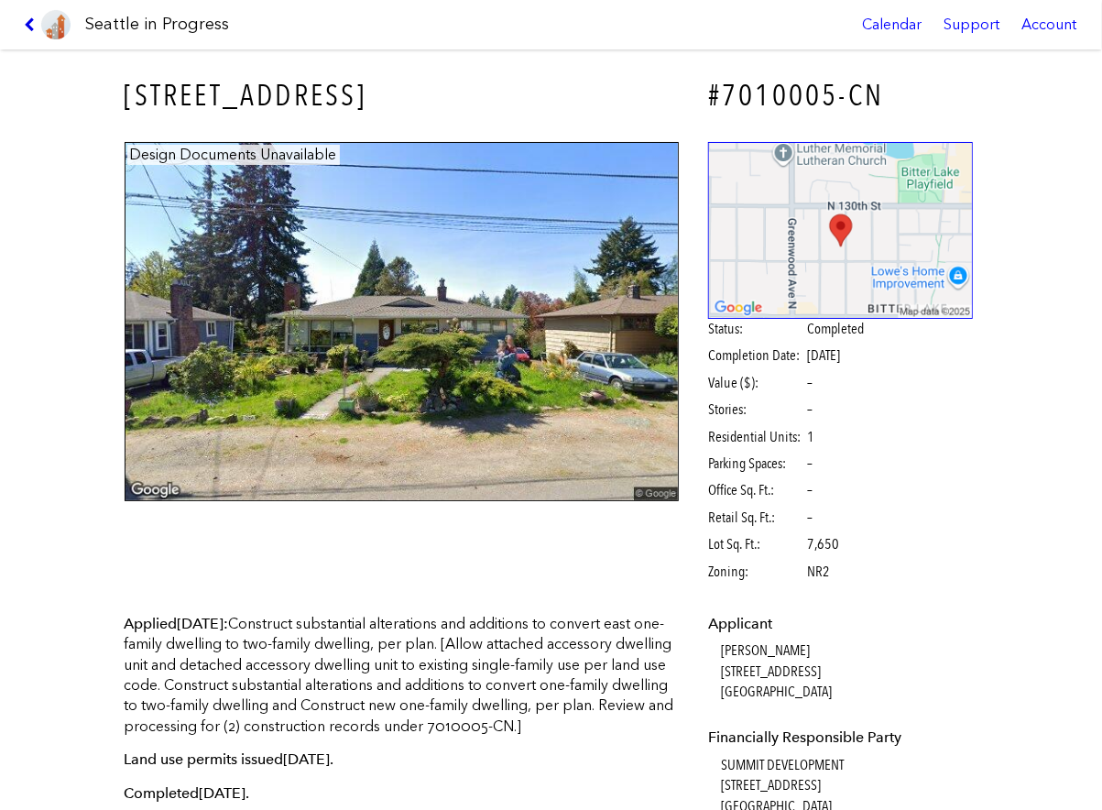
click at [38, 27] on icon at bounding box center [32, 24] width 17 height 15
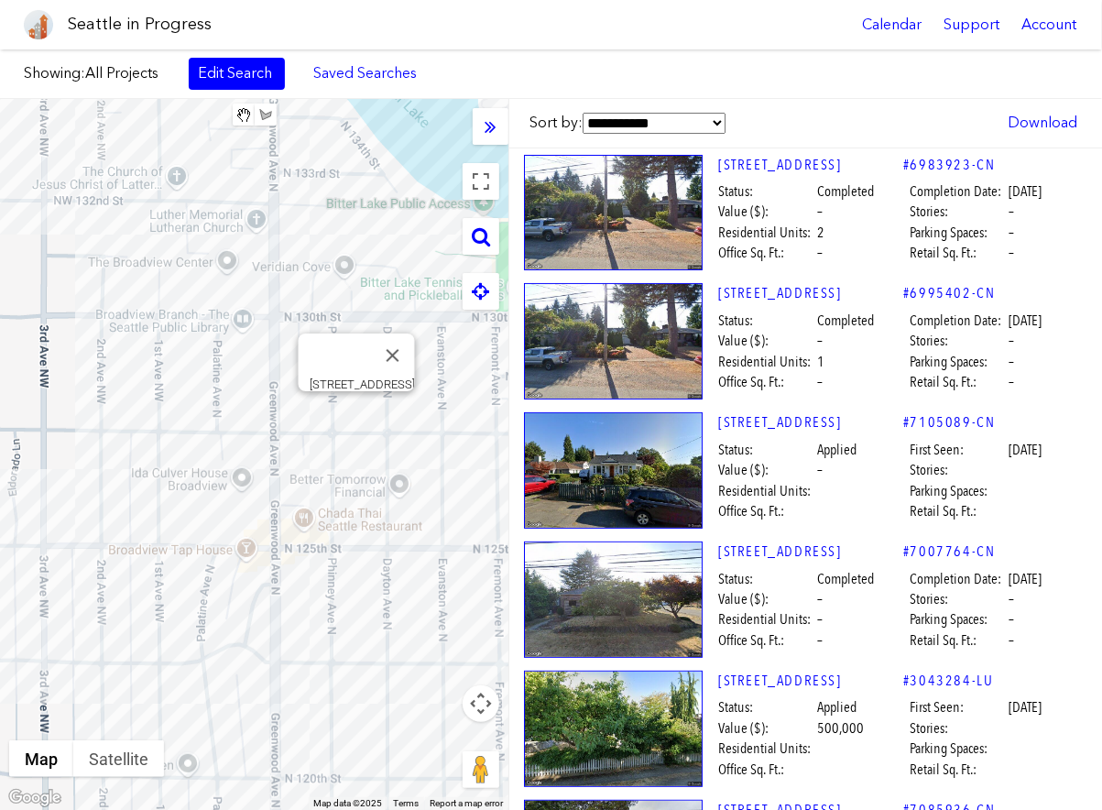
click at [353, 410] on div "[STREET_ADDRESS]" at bounding box center [254, 454] width 508 height 711
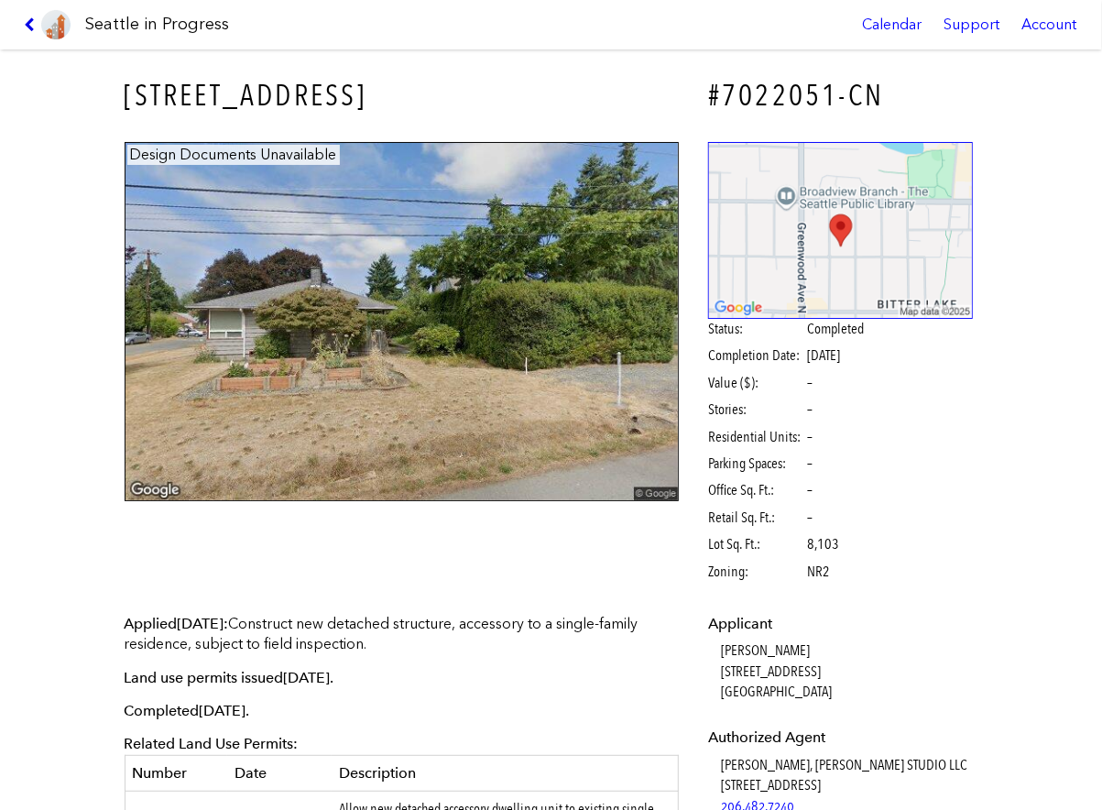
click at [31, 27] on icon at bounding box center [32, 24] width 17 height 15
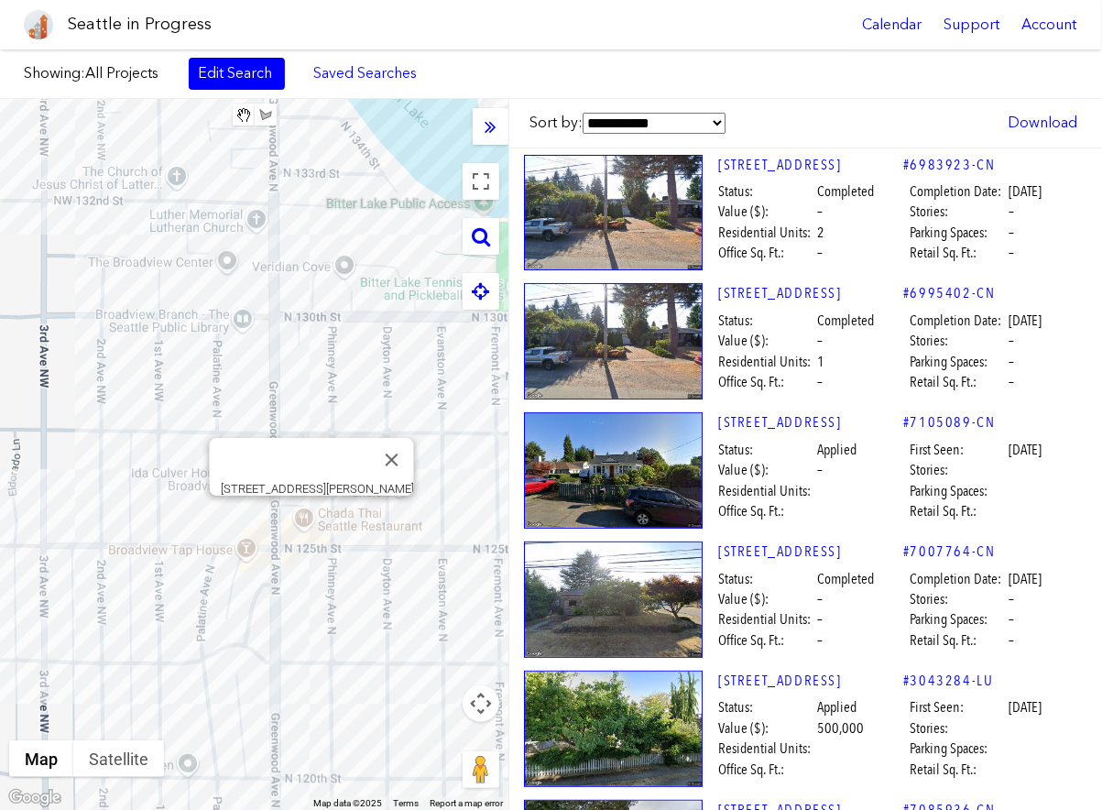
click at [307, 515] on div "[STREET_ADDRESS][PERSON_NAME]" at bounding box center [254, 454] width 508 height 711
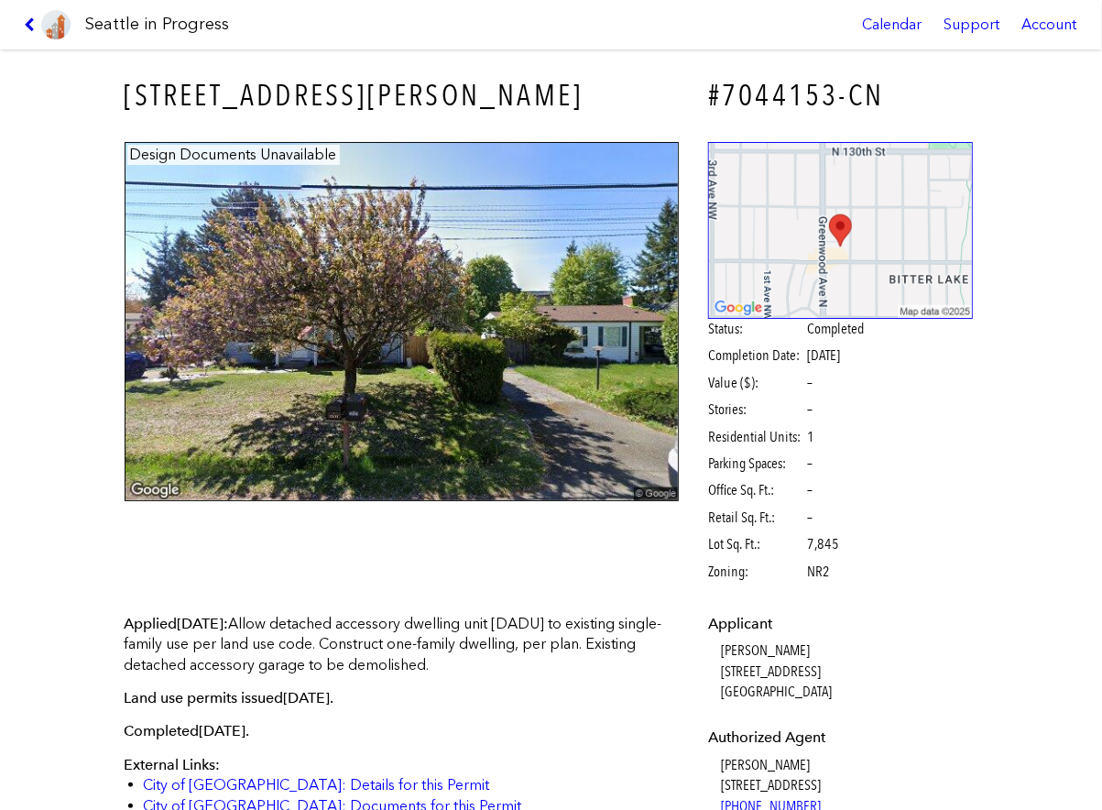
click at [30, 19] on icon at bounding box center [32, 24] width 17 height 15
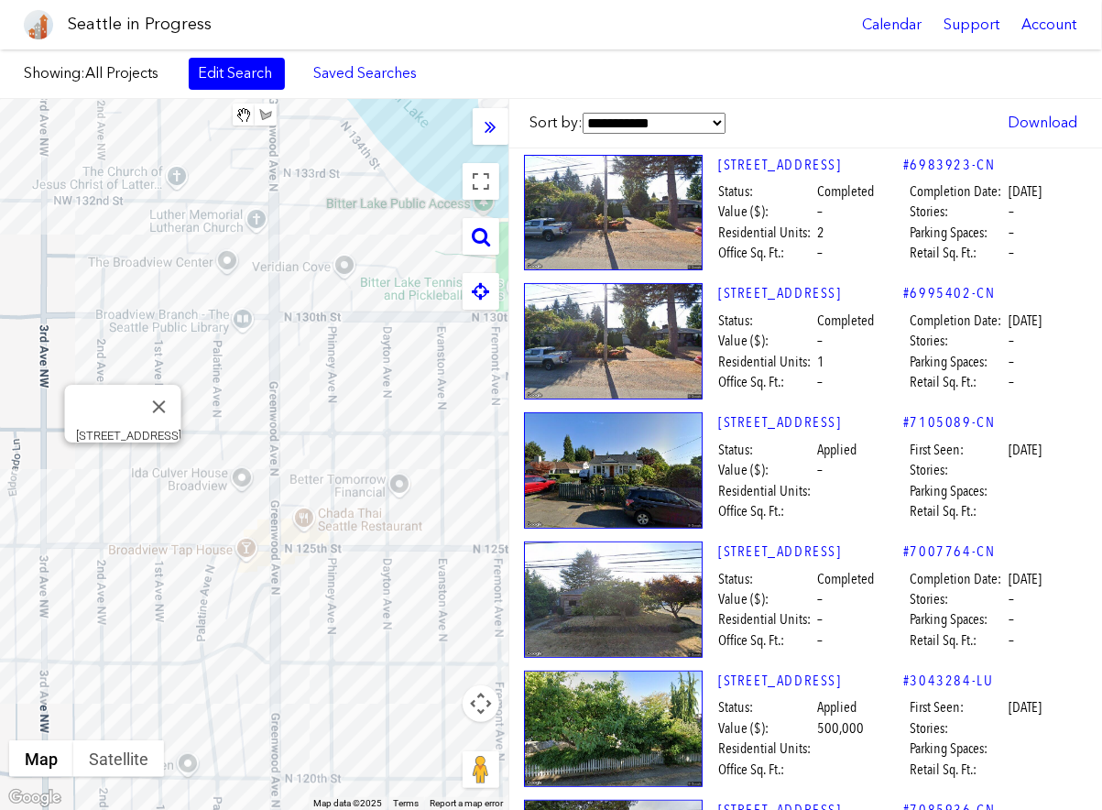
click at [127, 460] on div "[STREET_ADDRESS]" at bounding box center [254, 454] width 508 height 711
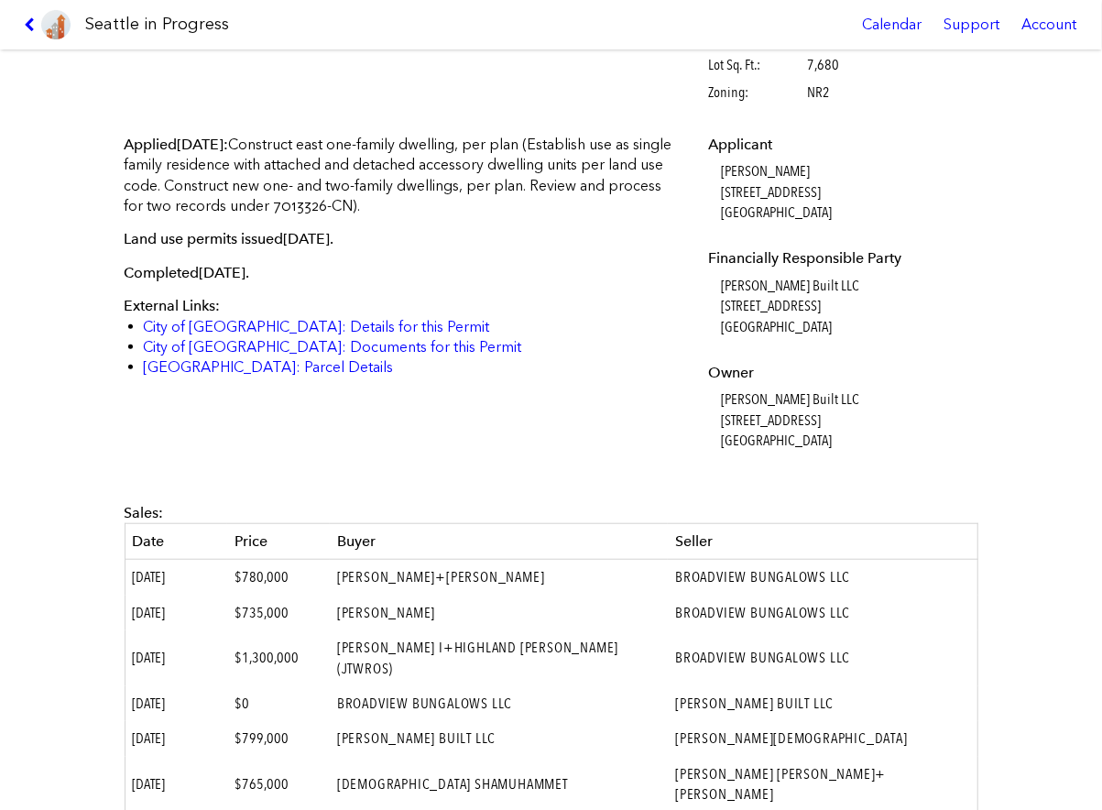
scroll to position [483, 0]
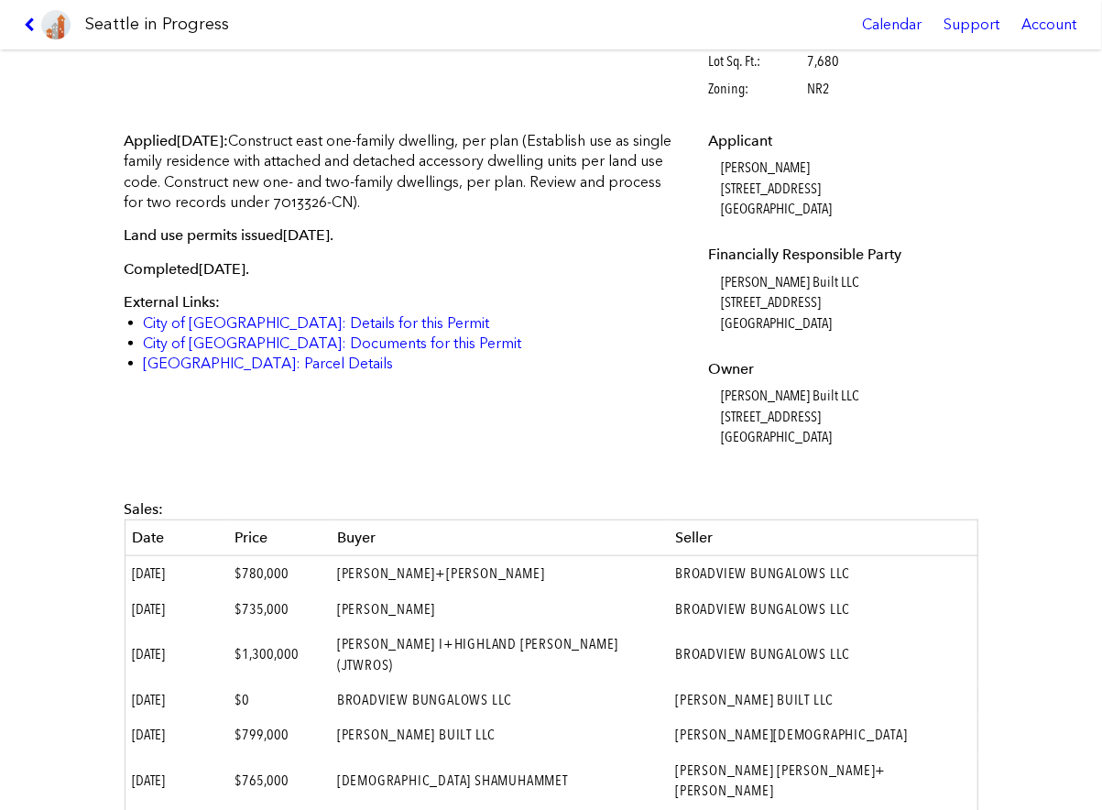
drag, startPoint x: 814, startPoint y: 437, endPoint x: 724, endPoint y: 390, distance: 102.0
click at [724, 390] on dd "[PERSON_NAME] Built LLC [STREET_ADDRESS]" at bounding box center [847, 416] width 252 height 61
copy dd "[PERSON_NAME] Built LLC [STREET_ADDRESS]"
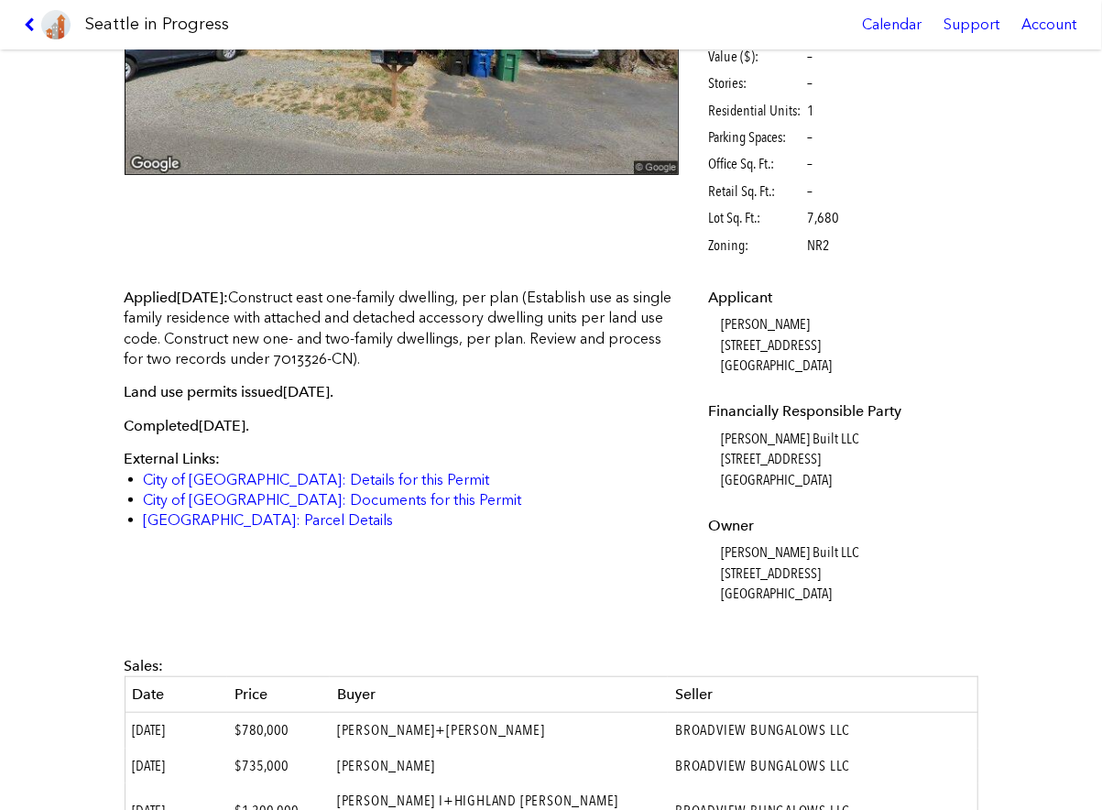
scroll to position [321, 0]
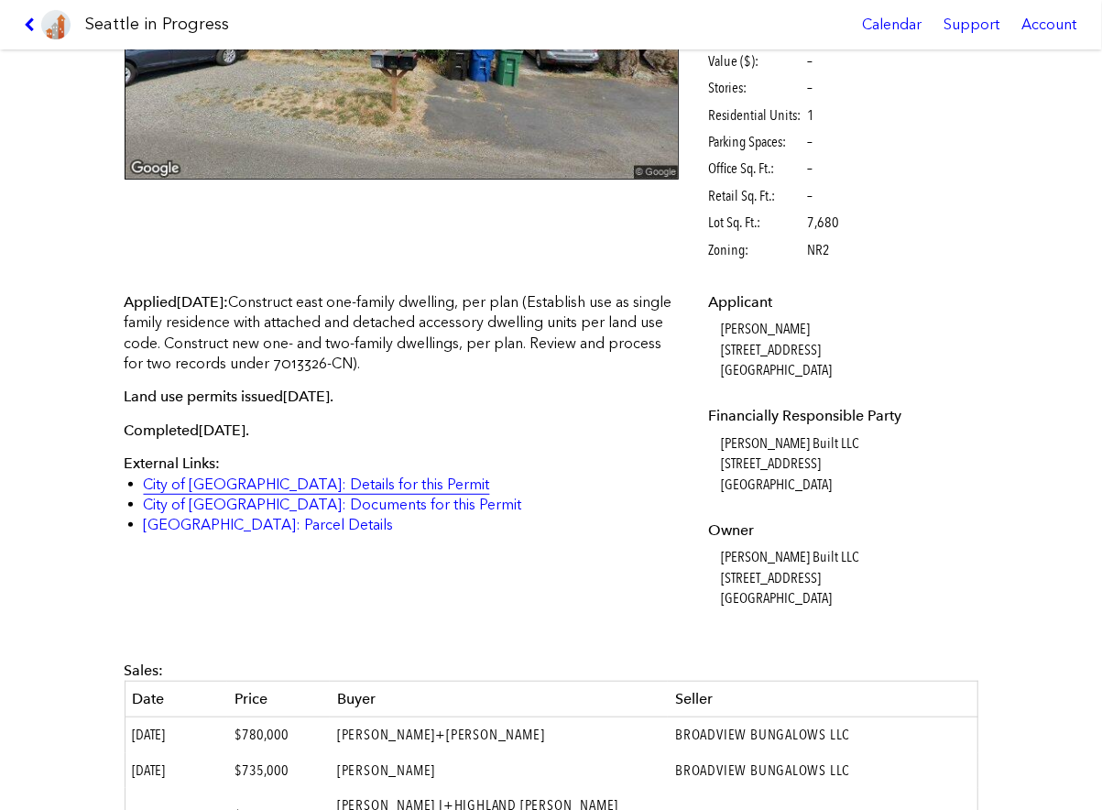
click at [349, 485] on link "City of [GEOGRAPHIC_DATA]: Details for this Permit" at bounding box center [317, 483] width 346 height 17
click at [901, 588] on dd "[PERSON_NAME] Built LLC [STREET_ADDRESS]" at bounding box center [847, 577] width 252 height 61
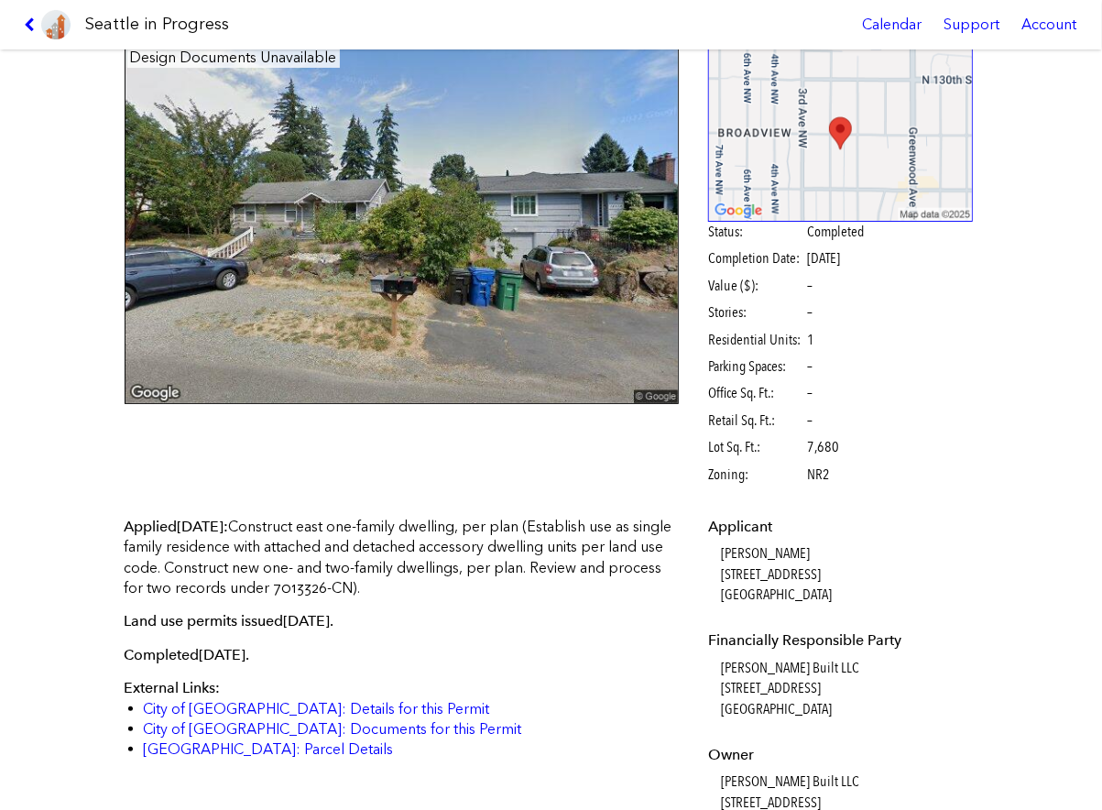
scroll to position [0, 0]
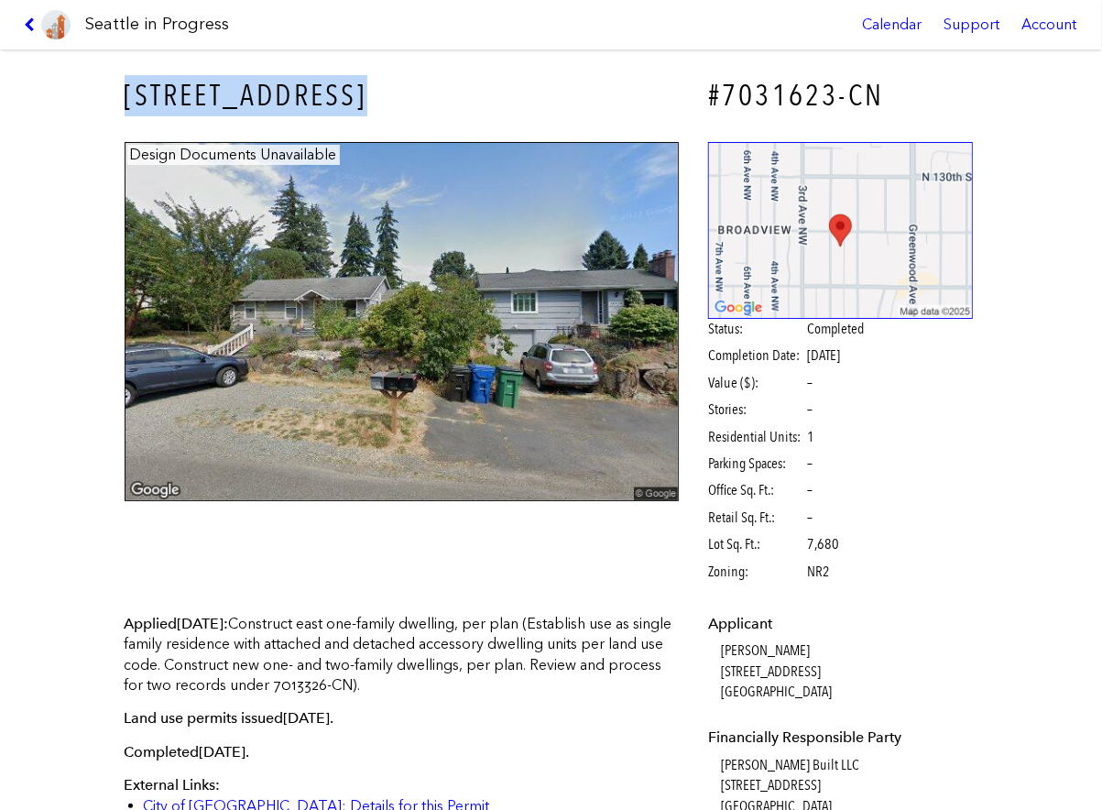
drag, startPoint x: 387, startPoint y: 92, endPoint x: 125, endPoint y: 82, distance: 263.1
click at [125, 82] on h3 "[STREET_ADDRESS]" at bounding box center [402, 95] width 555 height 41
copy h3 "[STREET_ADDRESS]"
click at [31, 26] on icon at bounding box center [32, 24] width 17 height 15
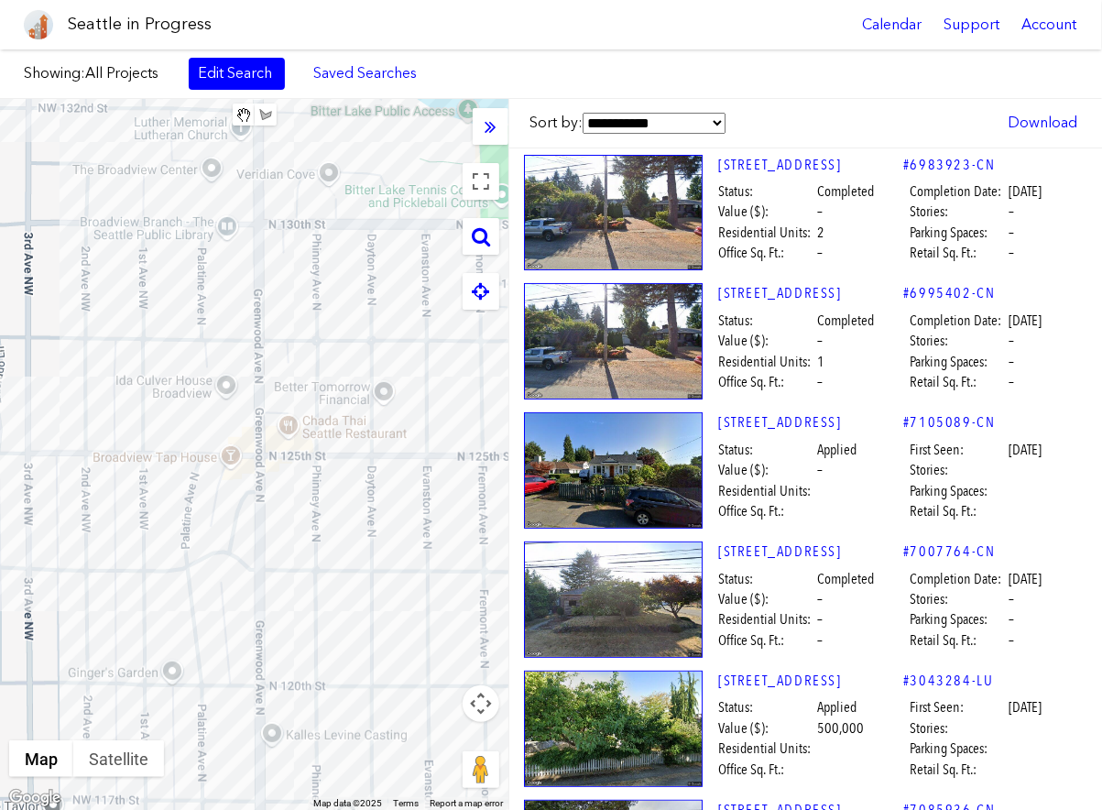
drag, startPoint x: 341, startPoint y: 498, endPoint x: 327, endPoint y: 402, distance: 97.1
click at [327, 402] on div at bounding box center [254, 454] width 508 height 711
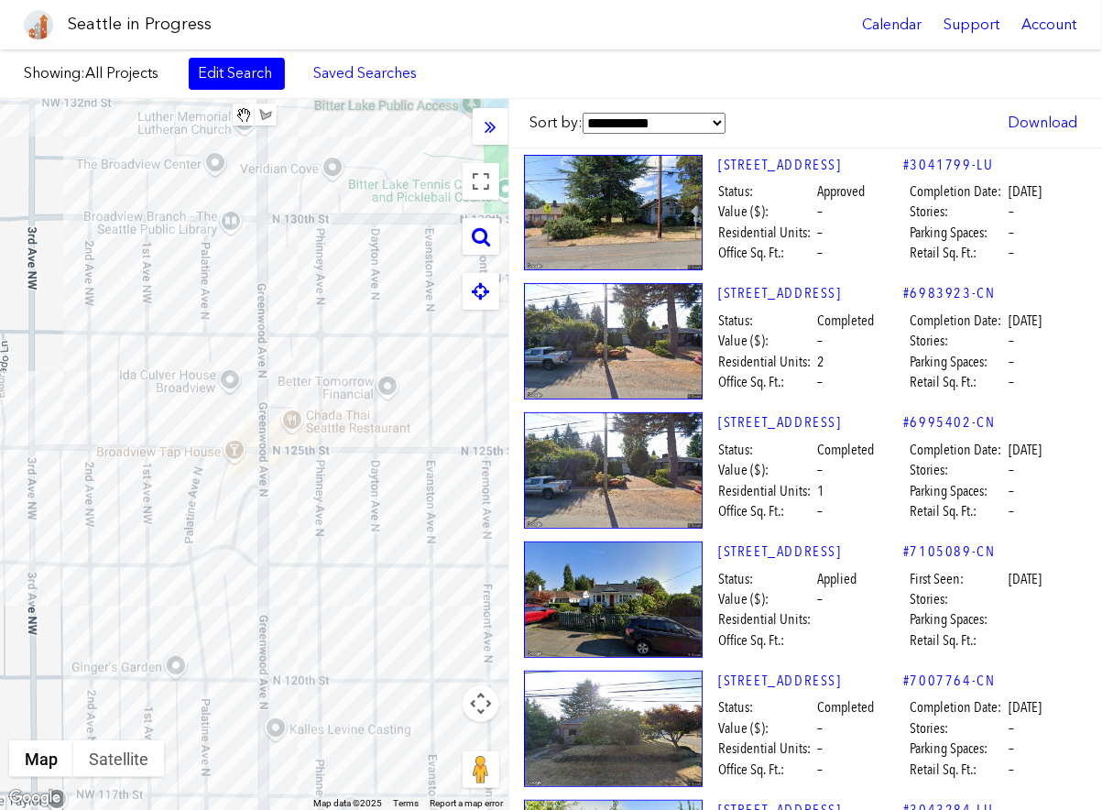
click at [101, 391] on div at bounding box center [254, 454] width 508 height 711
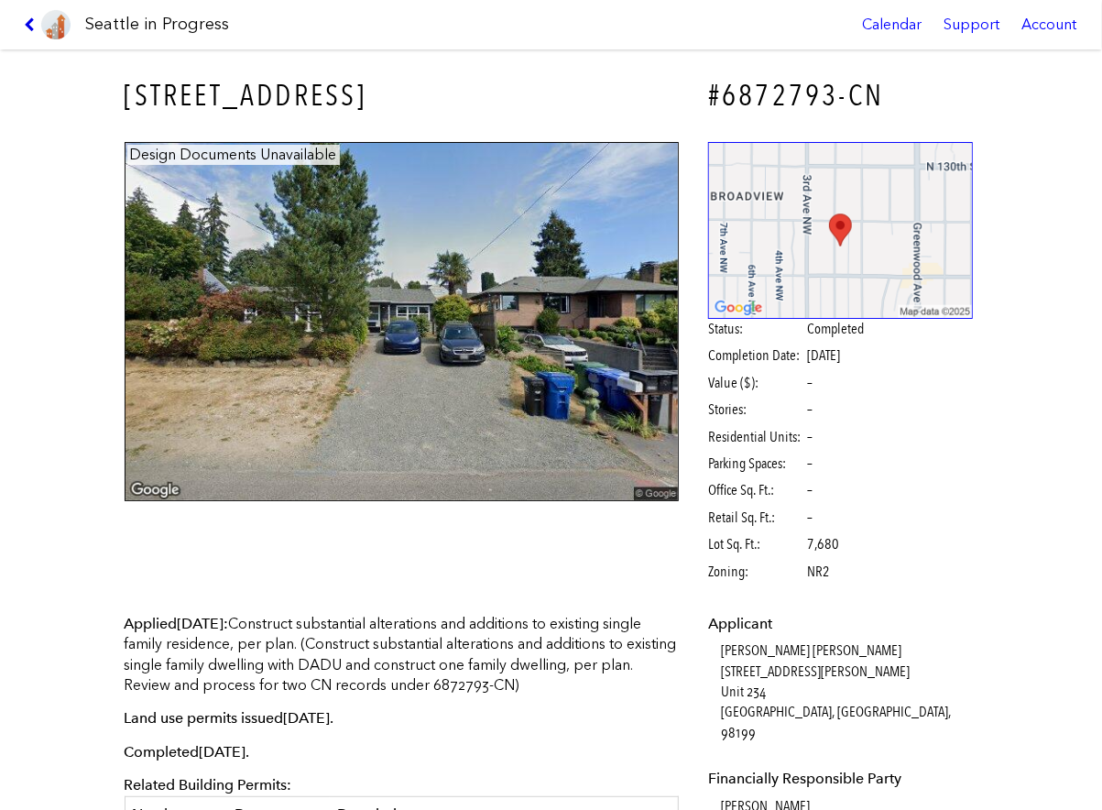
click at [28, 22] on icon at bounding box center [32, 24] width 17 height 15
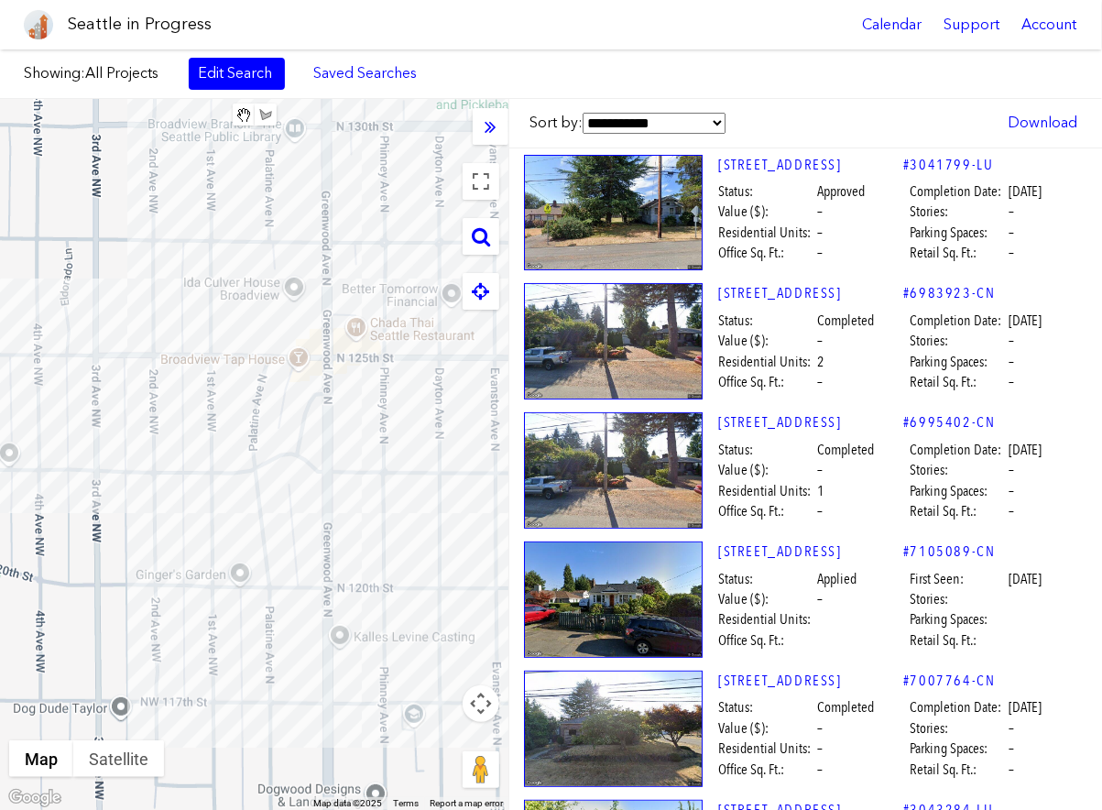
drag, startPoint x: 169, startPoint y: 417, endPoint x: 233, endPoint y: 321, distance: 114.8
click at [233, 321] on div at bounding box center [254, 454] width 508 height 711
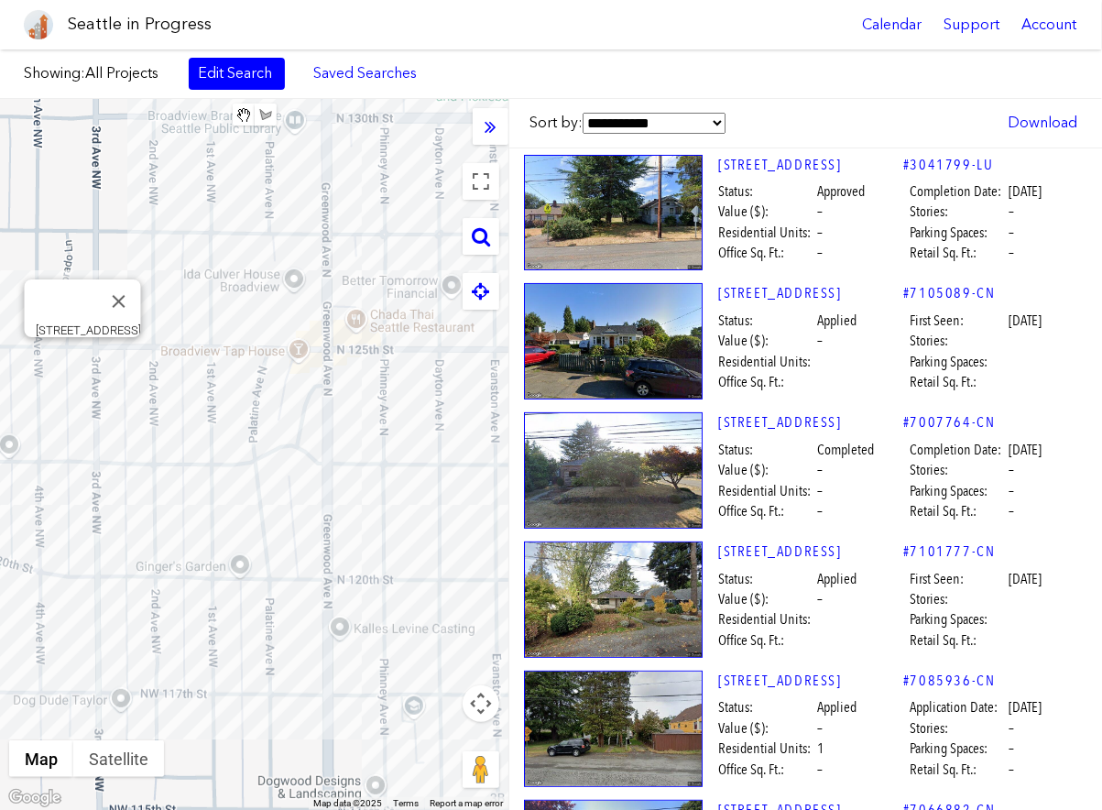
click at [85, 362] on div "[STREET_ADDRESS]" at bounding box center [254, 454] width 508 height 711
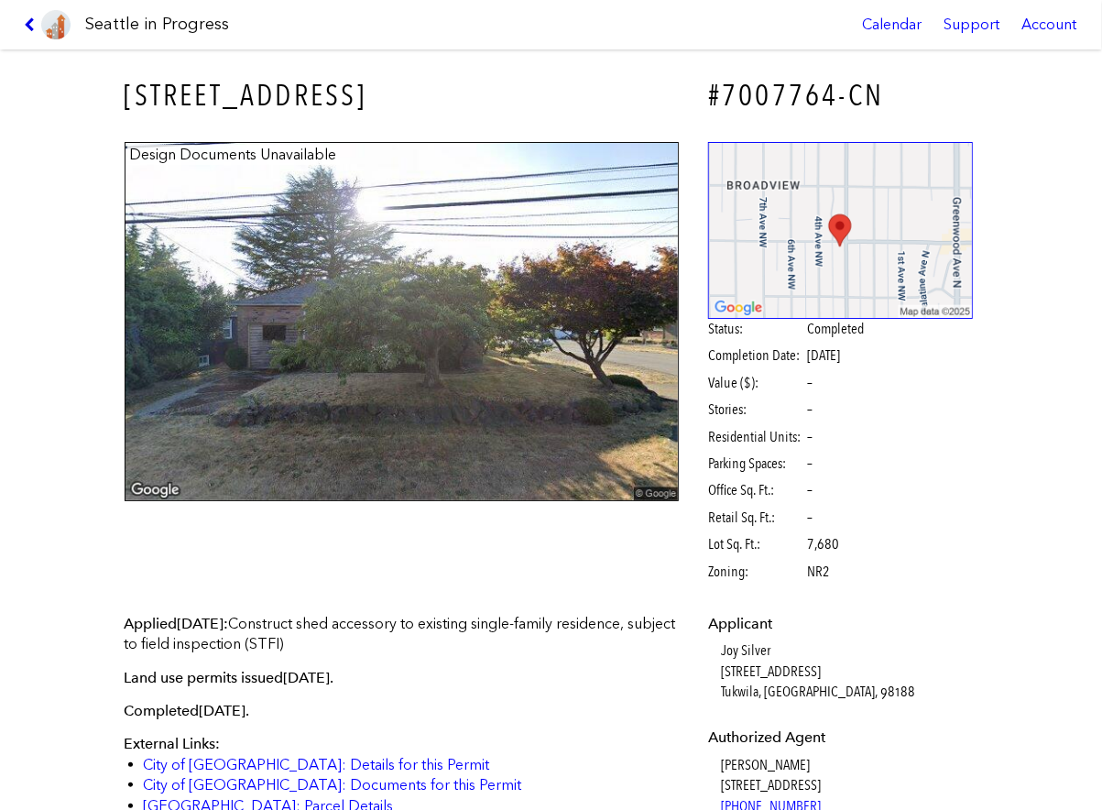
click at [33, 22] on icon at bounding box center [32, 24] width 17 height 15
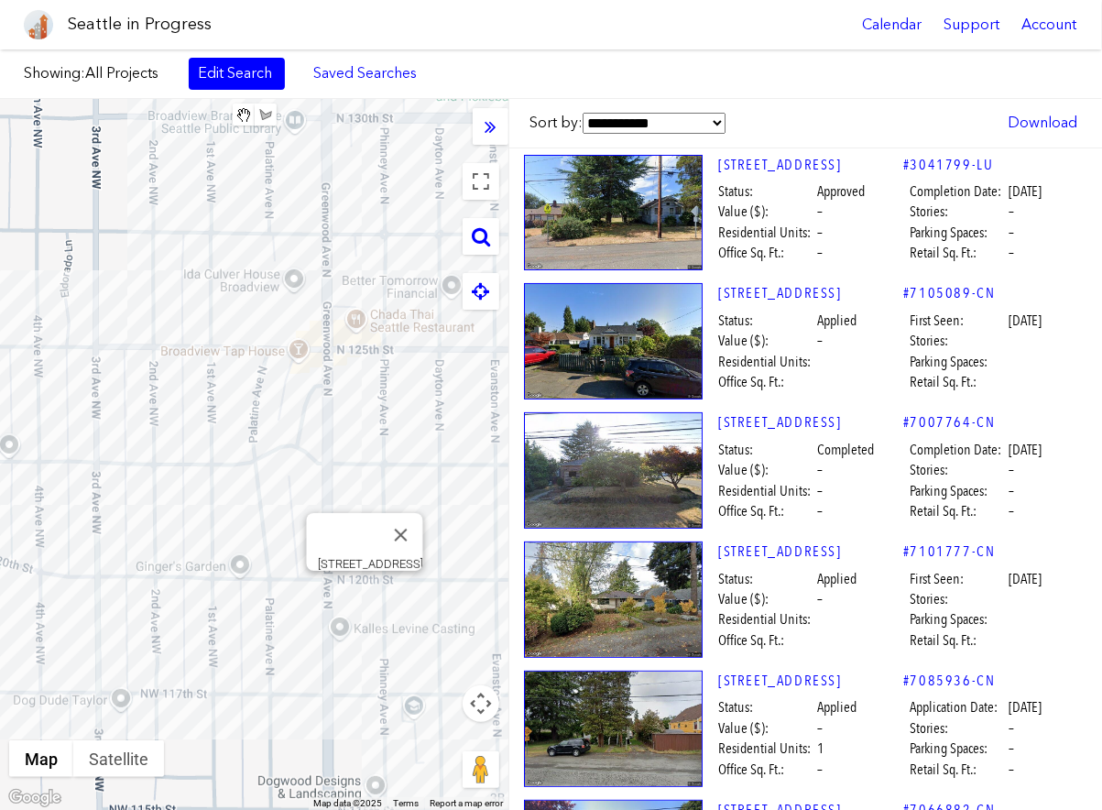
click at [364, 591] on div "[STREET_ADDRESS]" at bounding box center [254, 454] width 508 height 711
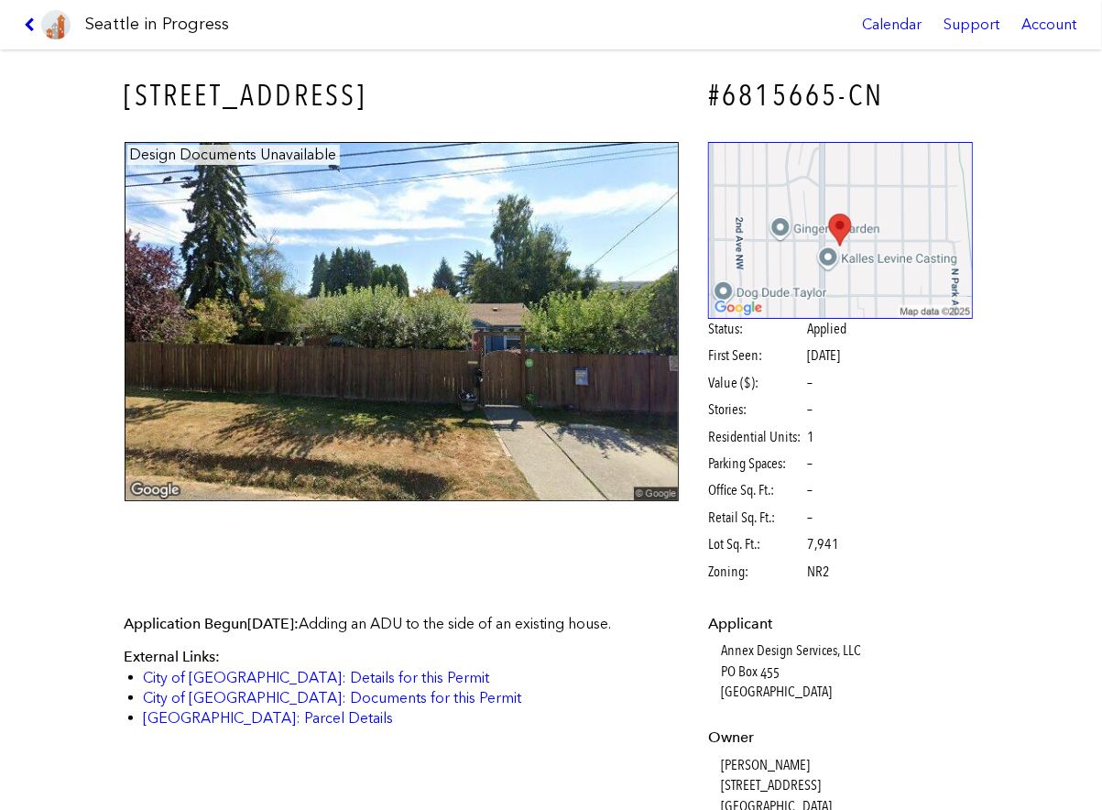
click at [26, 31] on icon at bounding box center [32, 24] width 17 height 15
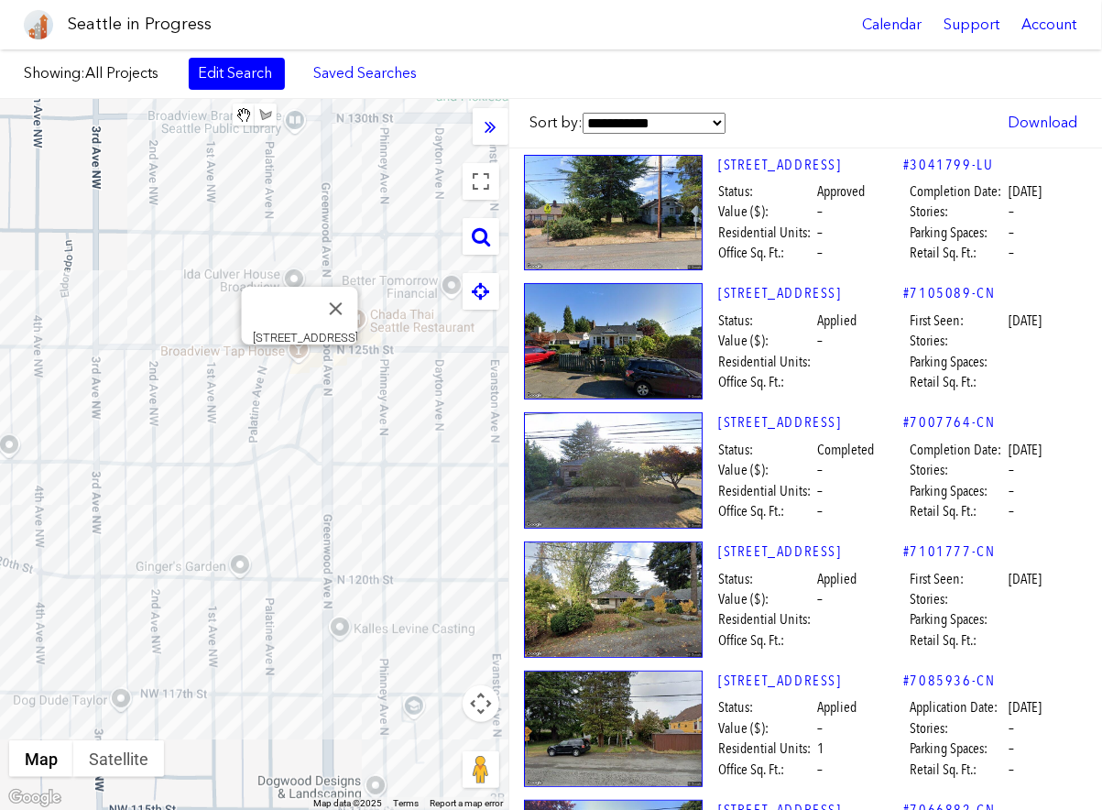
click at [296, 364] on div "[STREET_ADDRESS]" at bounding box center [254, 454] width 508 height 711
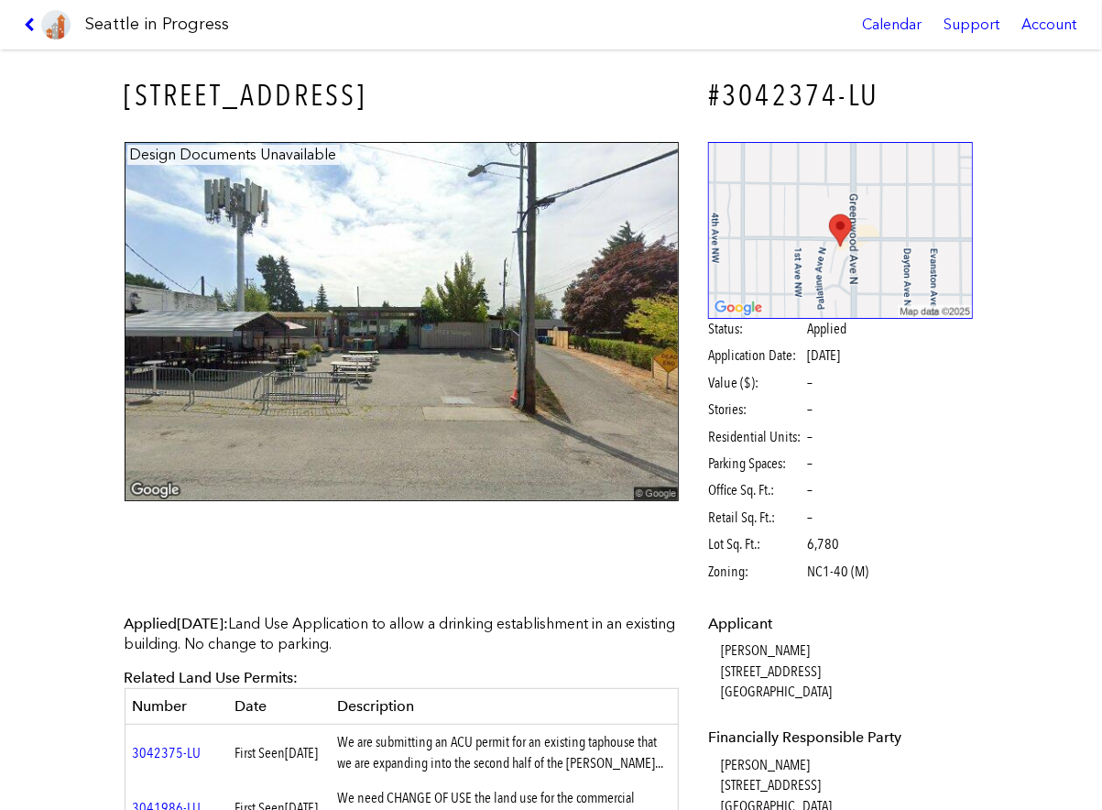
click at [30, 33] on link at bounding box center [46, 24] width 61 height 49
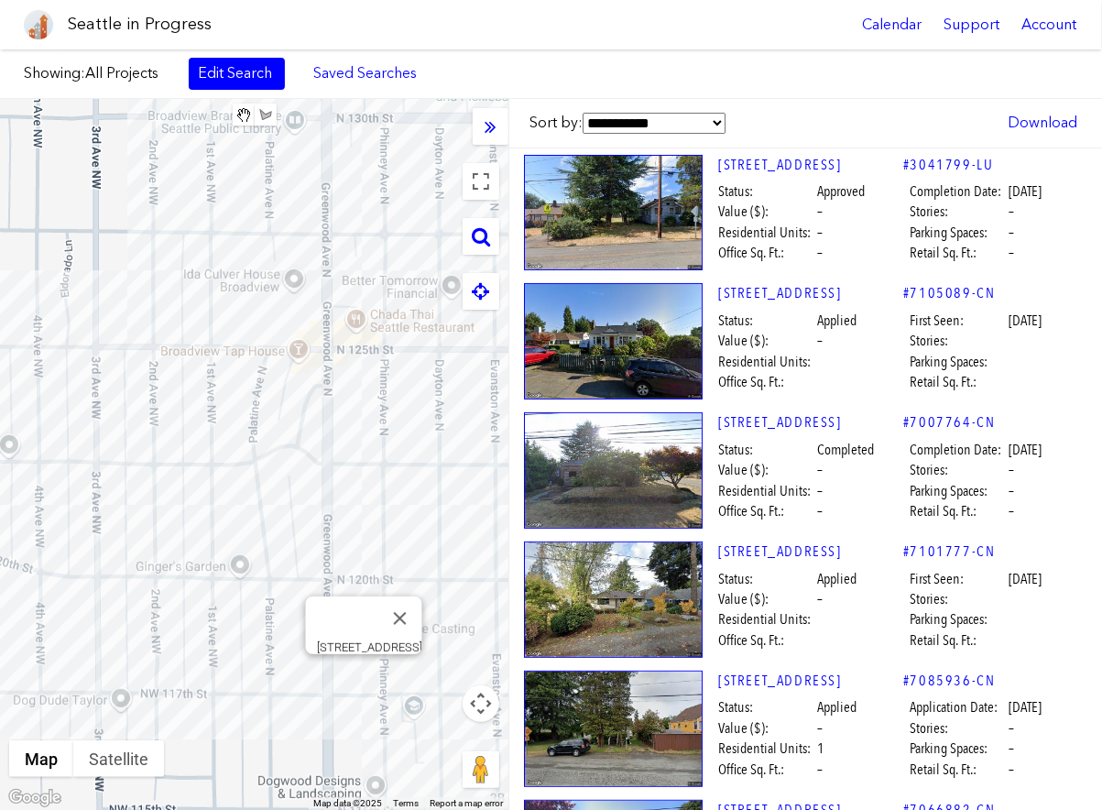
click at [369, 677] on div "[STREET_ADDRESS]" at bounding box center [254, 454] width 508 height 711
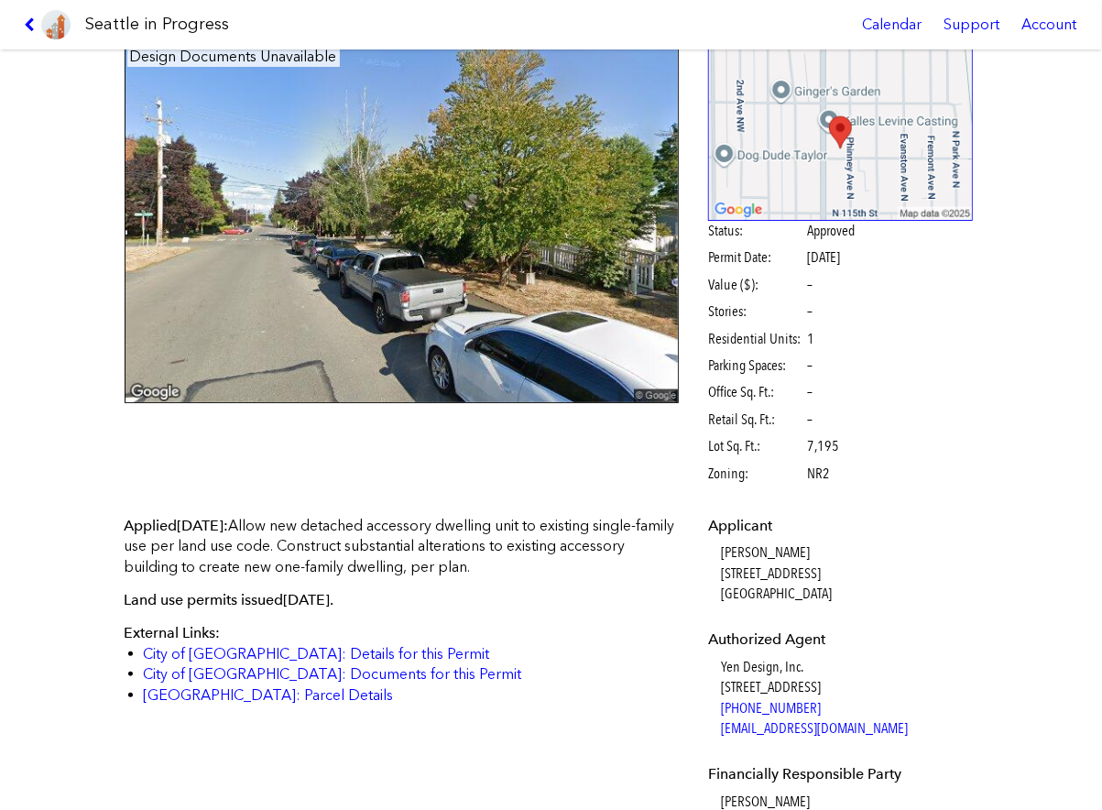
scroll to position [86, 0]
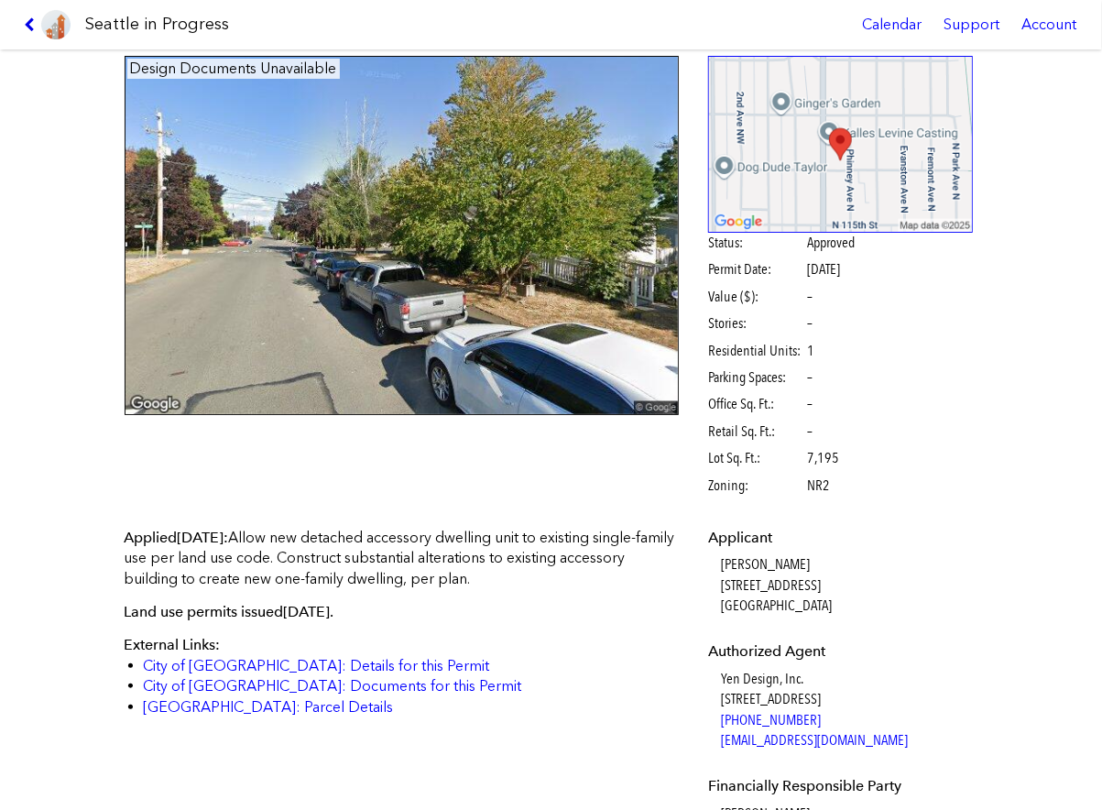
click at [31, 26] on icon at bounding box center [32, 24] width 17 height 15
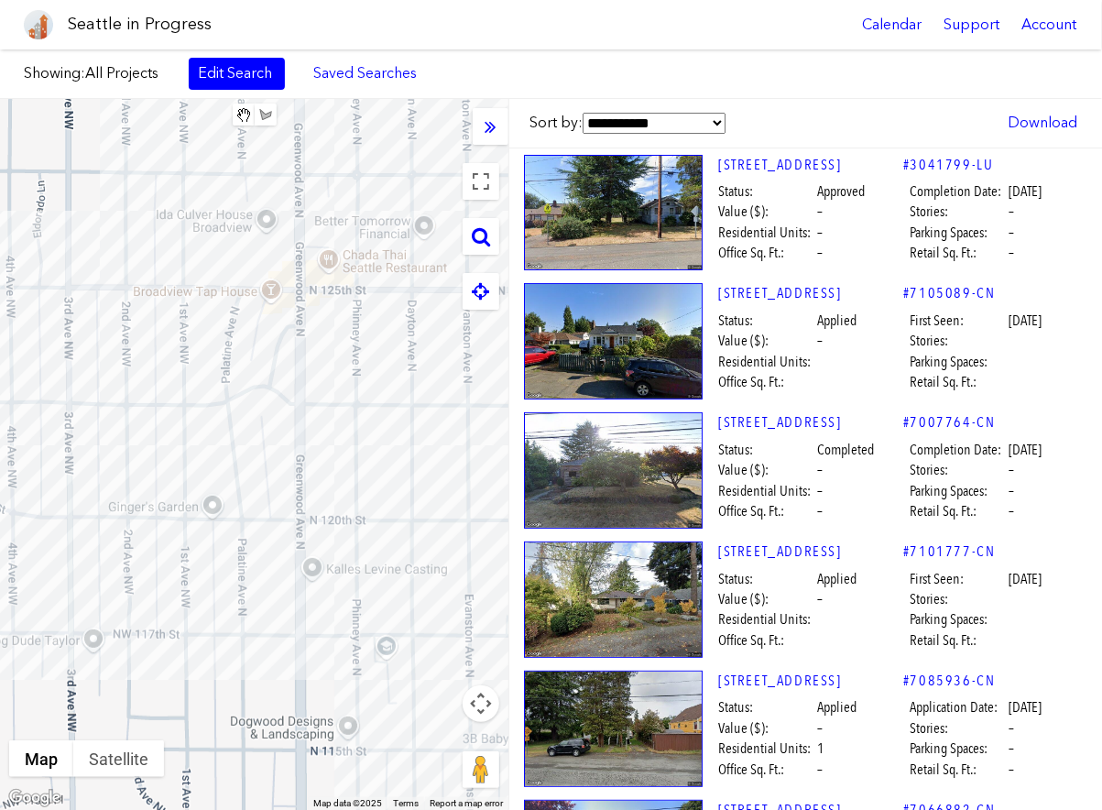
drag, startPoint x: 410, startPoint y: 576, endPoint x: 381, endPoint y: 513, distance: 69.7
click at [381, 513] on div at bounding box center [254, 454] width 508 height 711
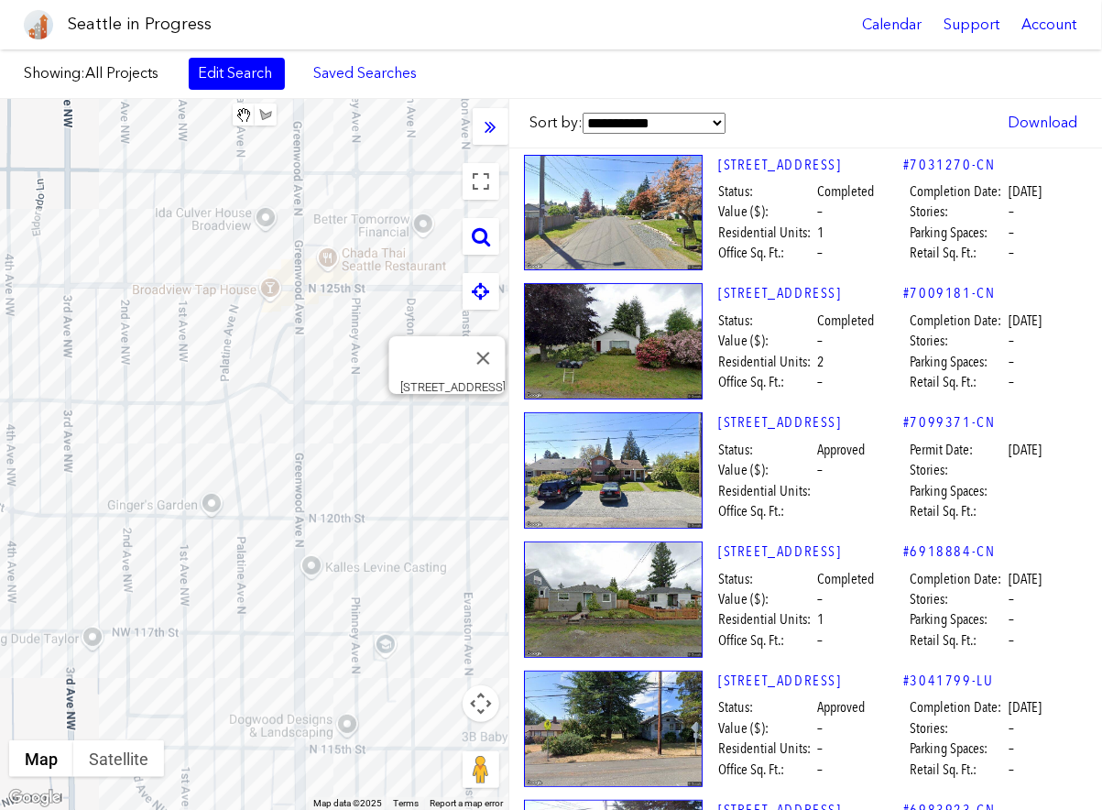
click at [445, 419] on div "[STREET_ADDRESS]" at bounding box center [254, 454] width 508 height 711
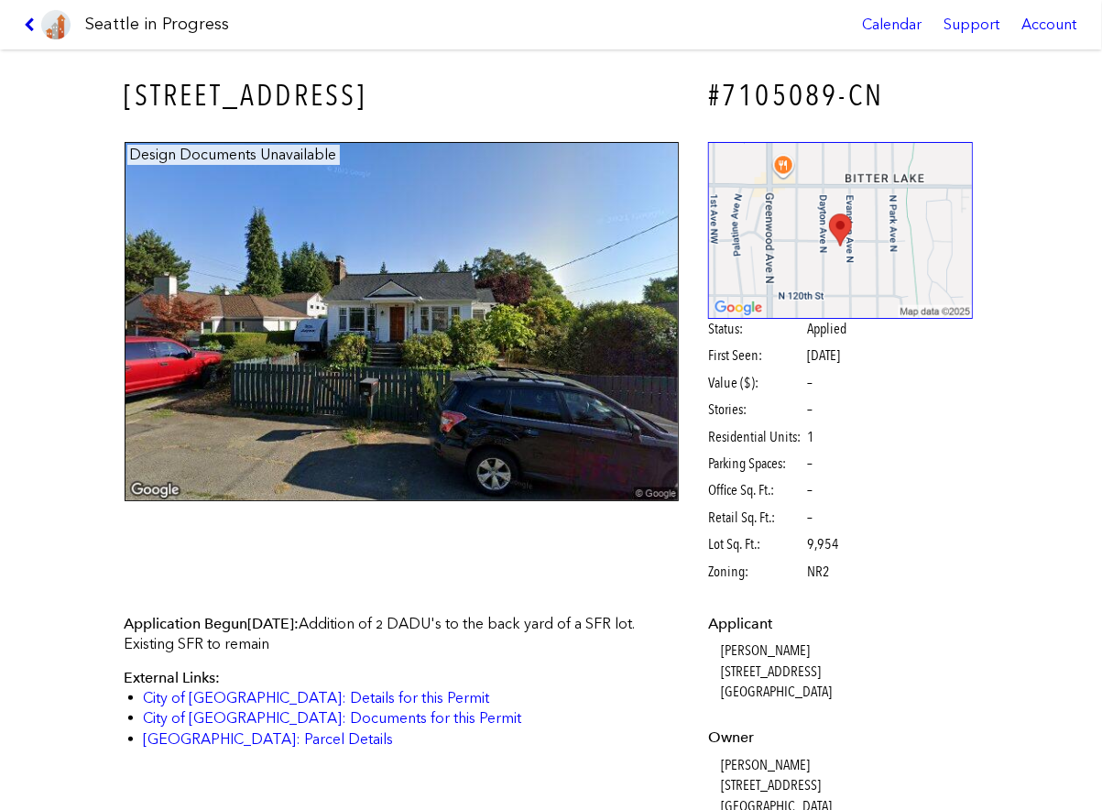
click at [28, 22] on icon at bounding box center [32, 24] width 17 height 15
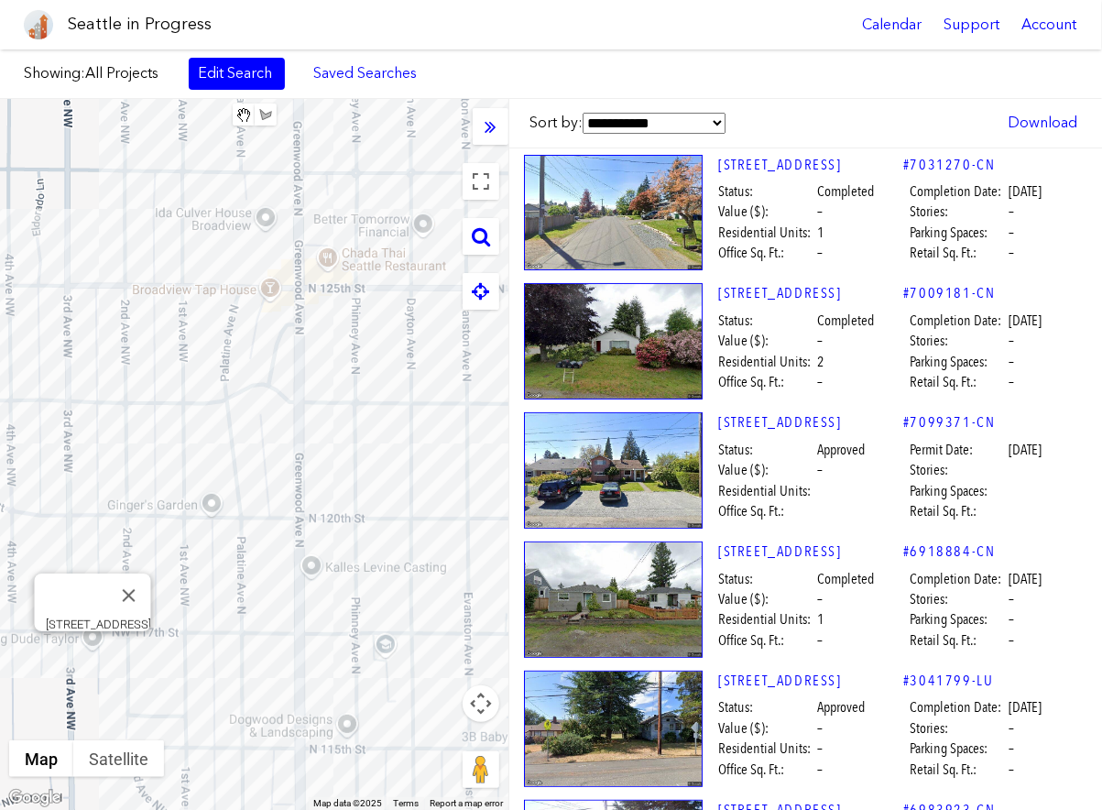
click at [95, 650] on div "[STREET_ADDRESS]" at bounding box center [254, 454] width 508 height 711
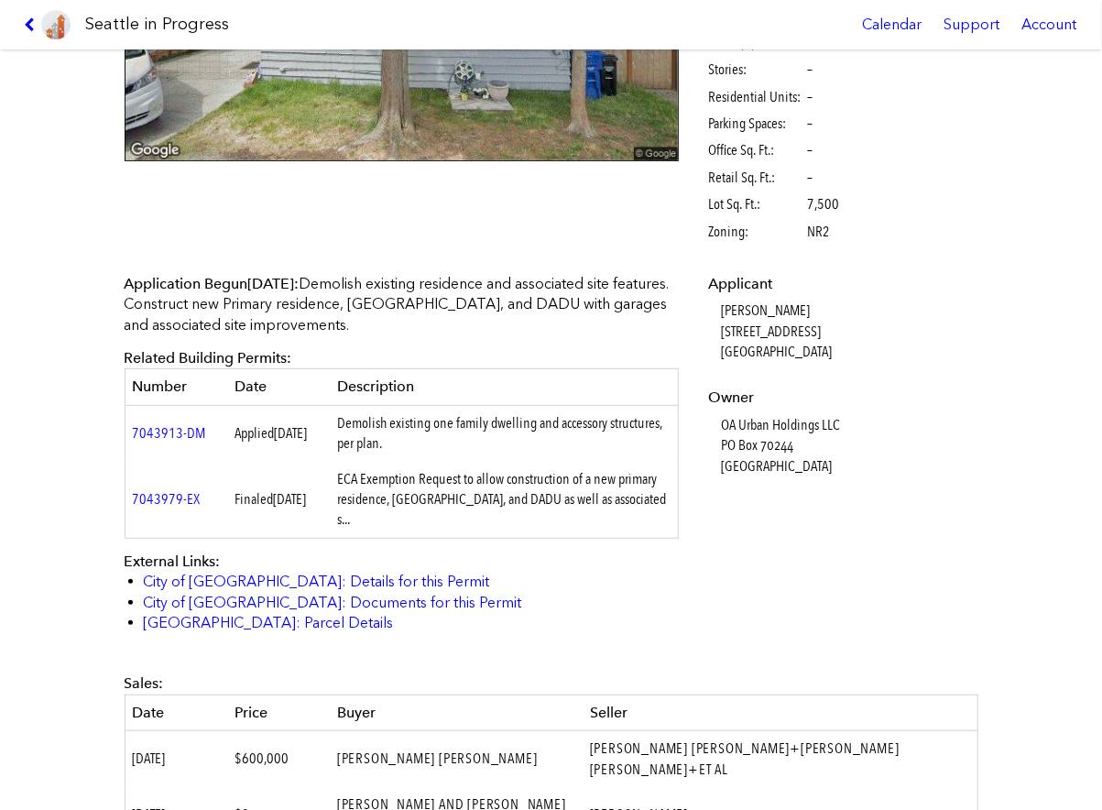
scroll to position [316, 0]
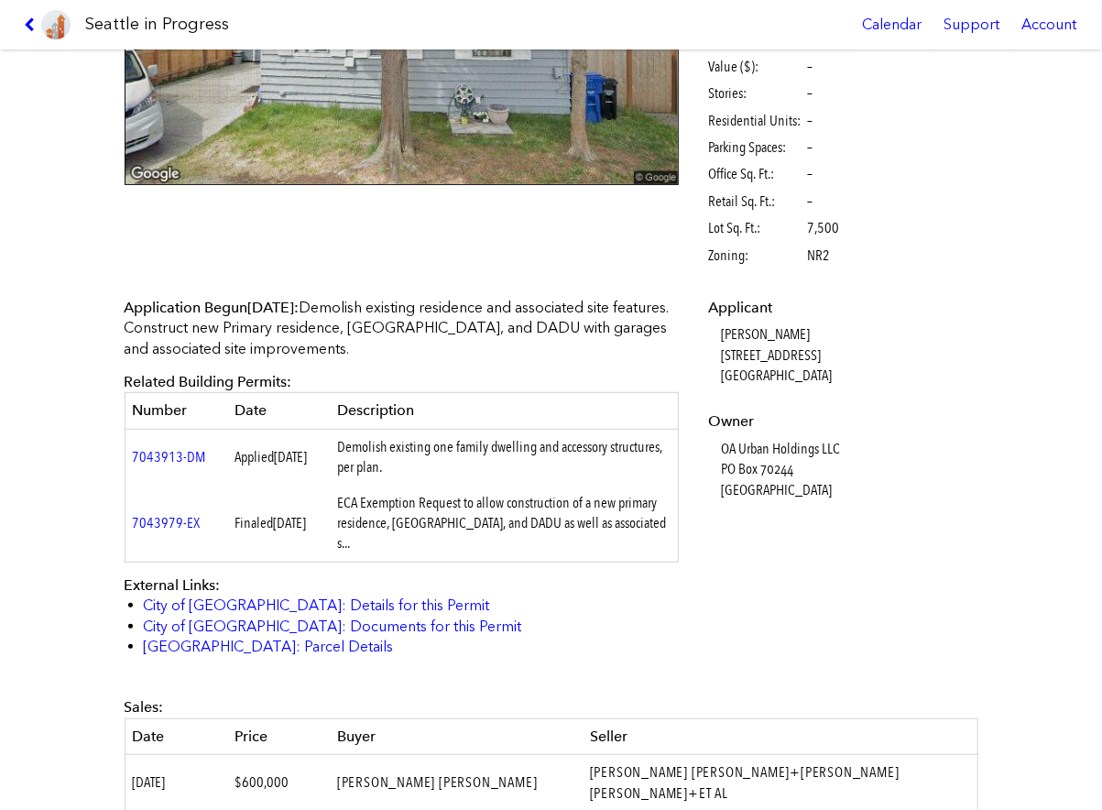
drag, startPoint x: 833, startPoint y: 495, endPoint x: 718, endPoint y: 448, distance: 124.5
click at [718, 448] on dl "Applicant [PERSON_NAME] [STREET_ADDRESS] Owner OA Urban Holdings LLC [GEOGRAPHI…" at bounding box center [840, 399] width 265 height 202
click at [913, 449] on dd "OA Urban Holdings LLC [GEOGRAPHIC_DATA]" at bounding box center [847, 469] width 252 height 61
drag, startPoint x: 850, startPoint y: 441, endPoint x: 724, endPoint y: 438, distance: 125.5
click at [724, 439] on dd "OA Urban Holdings LLC [GEOGRAPHIC_DATA]" at bounding box center [847, 469] width 252 height 61
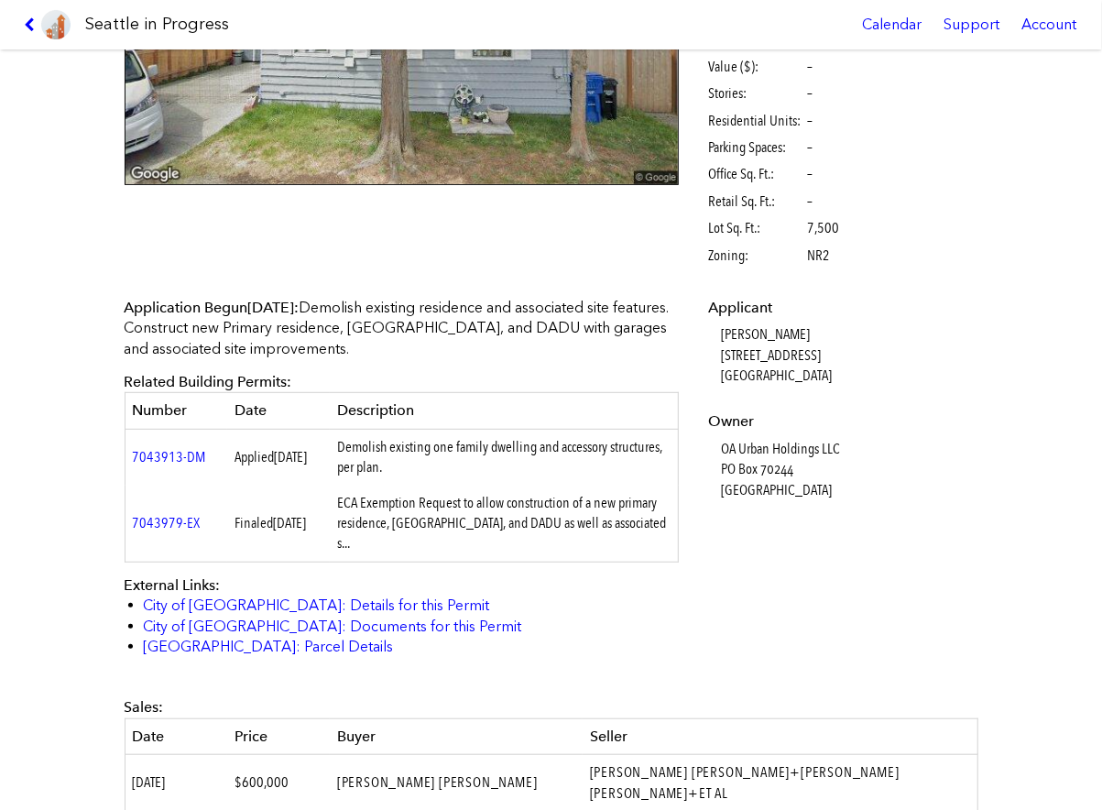
click at [844, 477] on dd "OA Urban Holdings LLC [GEOGRAPHIC_DATA]" at bounding box center [847, 469] width 252 height 61
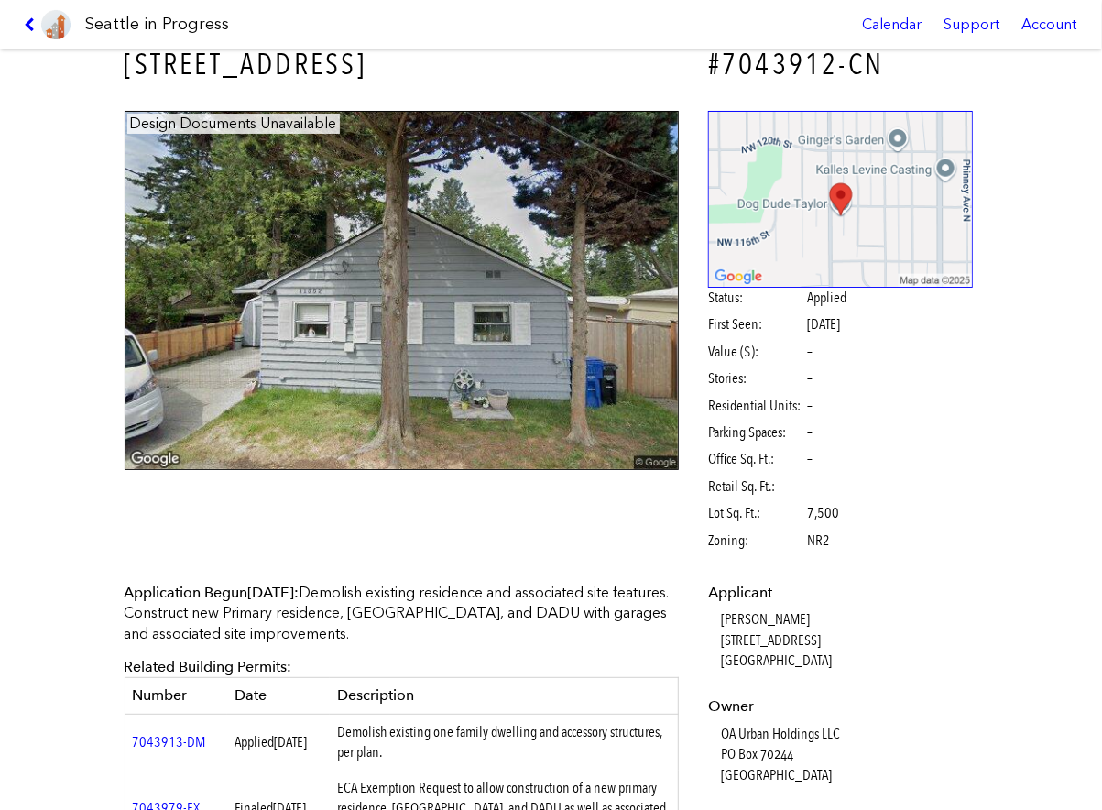
scroll to position [0, 0]
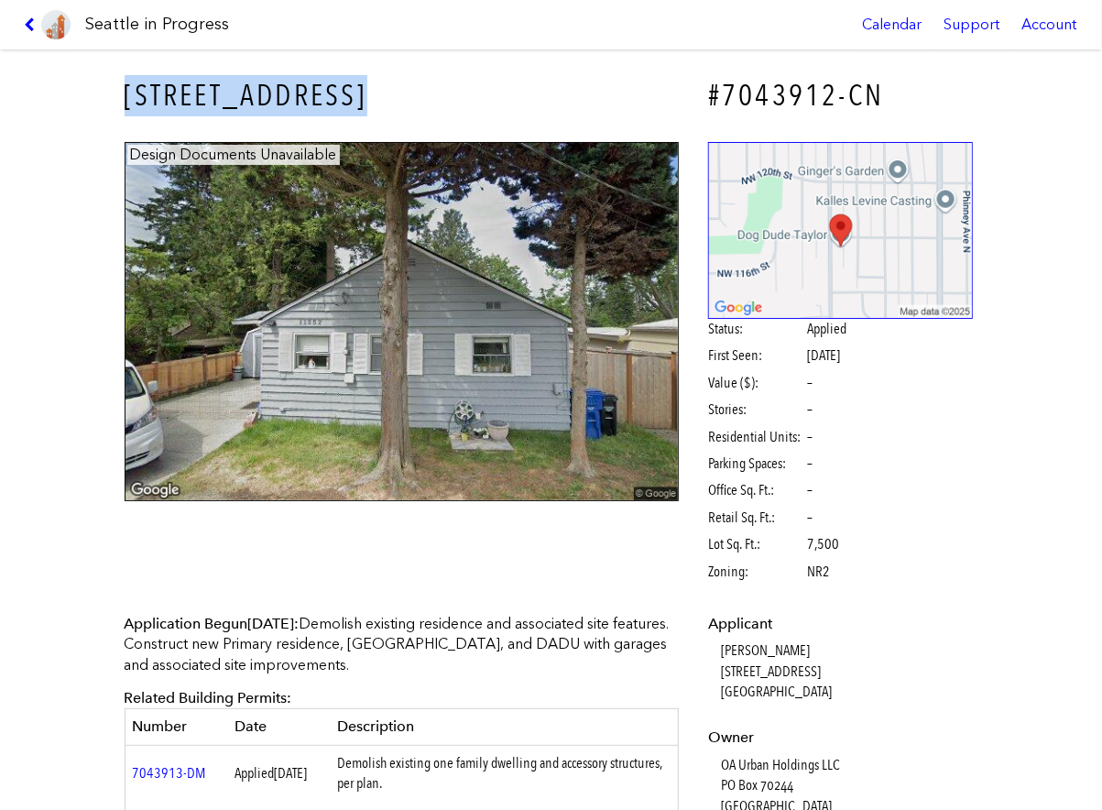
drag, startPoint x: 376, startPoint y: 106, endPoint x: 125, endPoint y: 95, distance: 251.2
click at [125, 95] on h3 "[STREET_ADDRESS]" at bounding box center [402, 95] width 555 height 41
copy h3 "[STREET_ADDRESS]"
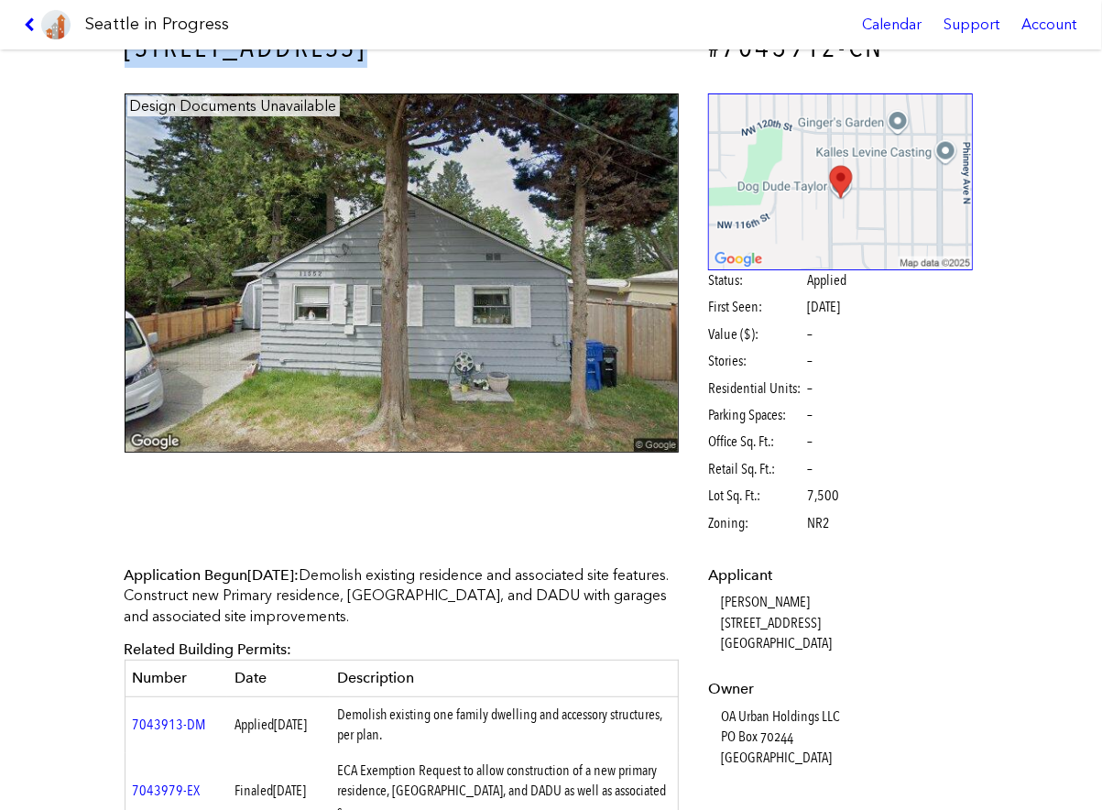
scroll to position [51, 0]
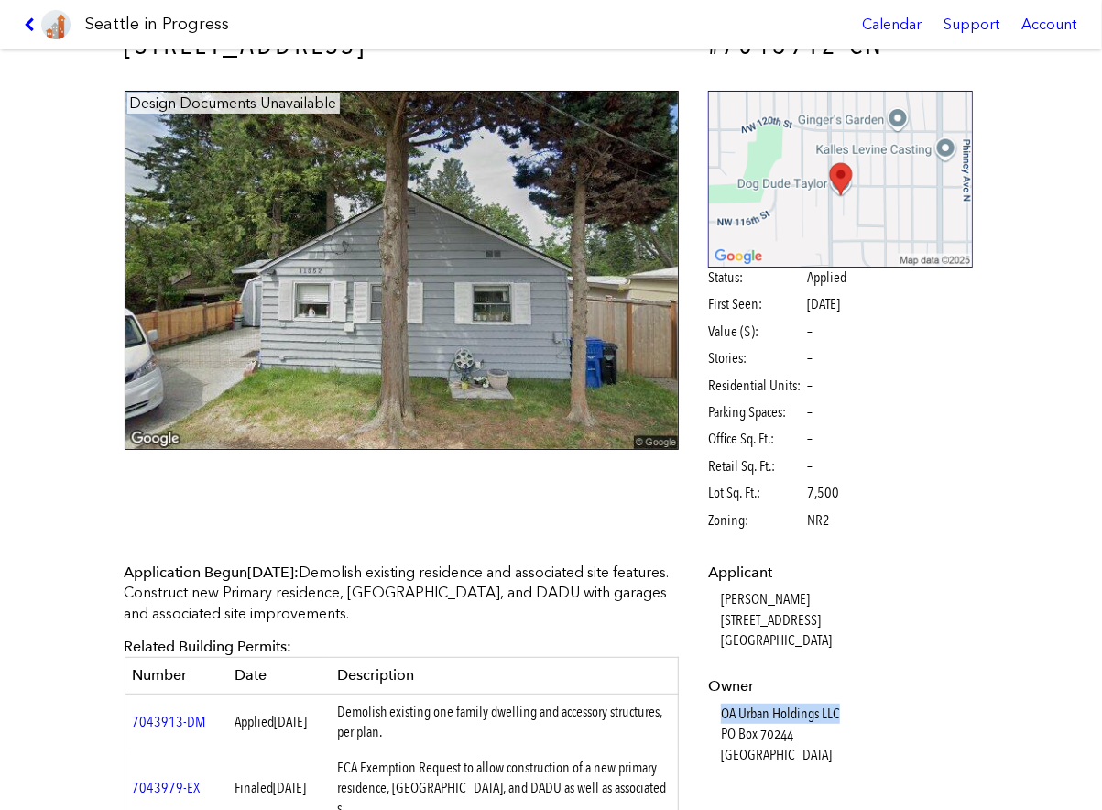
drag, startPoint x: 852, startPoint y: 721, endPoint x: 724, endPoint y: 713, distance: 128.5
click at [724, 713] on dd "OA Urban Holdings LLC [GEOGRAPHIC_DATA]" at bounding box center [847, 733] width 252 height 61
copy dd "OA Urban Holdings LLC"
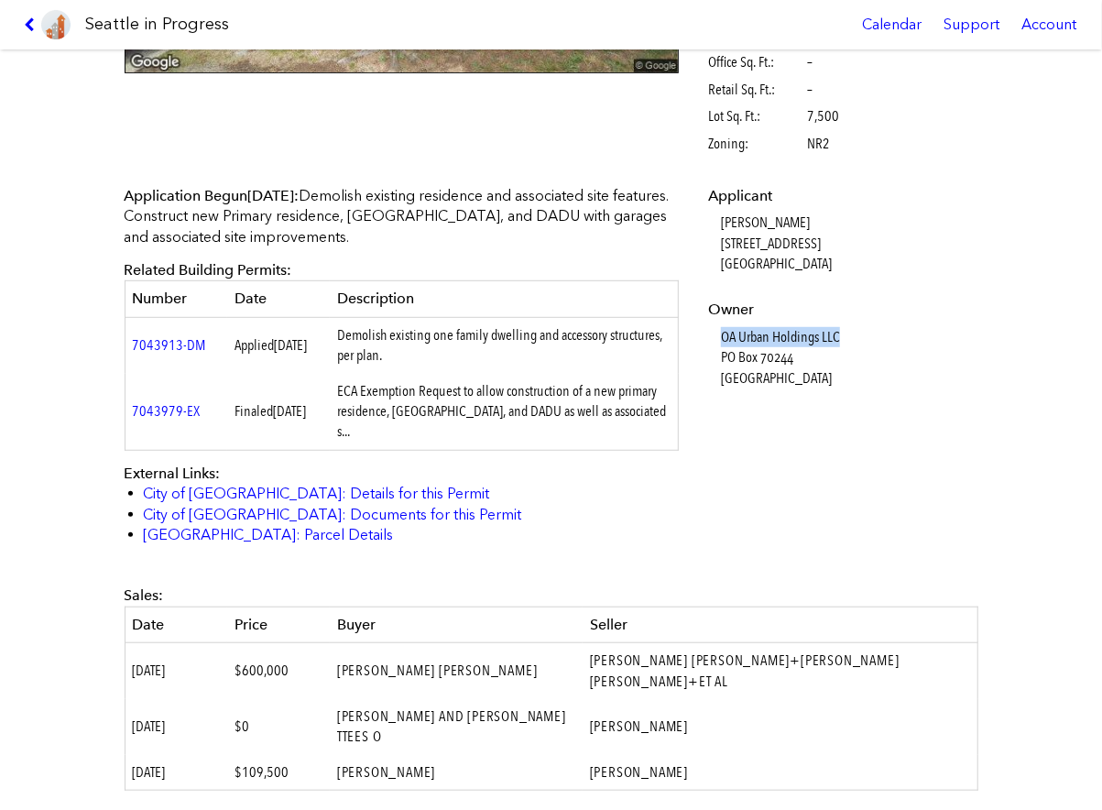
scroll to position [429, 0]
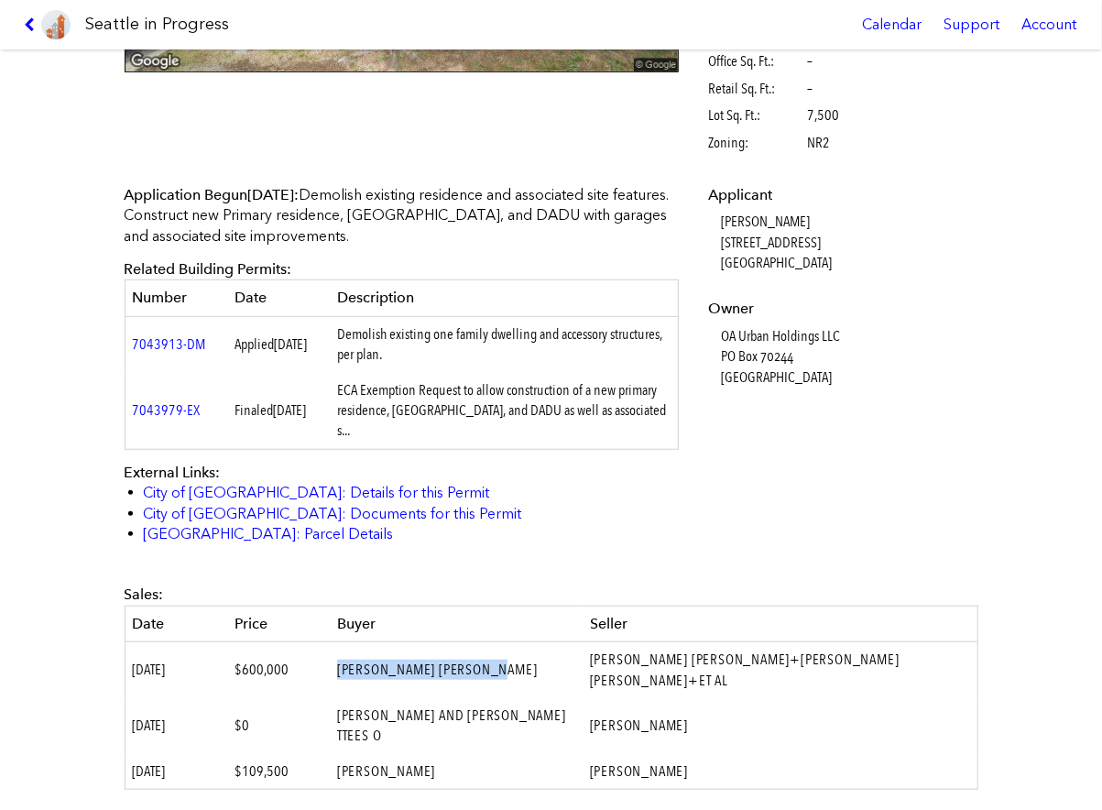
drag, startPoint x: 507, startPoint y: 645, endPoint x: 340, endPoint y: 639, distance: 167.7
click at [340, 642] on td "[PERSON_NAME] [PERSON_NAME]" at bounding box center [456, 670] width 253 height 56
copy td "[PERSON_NAME] [PERSON_NAME]"
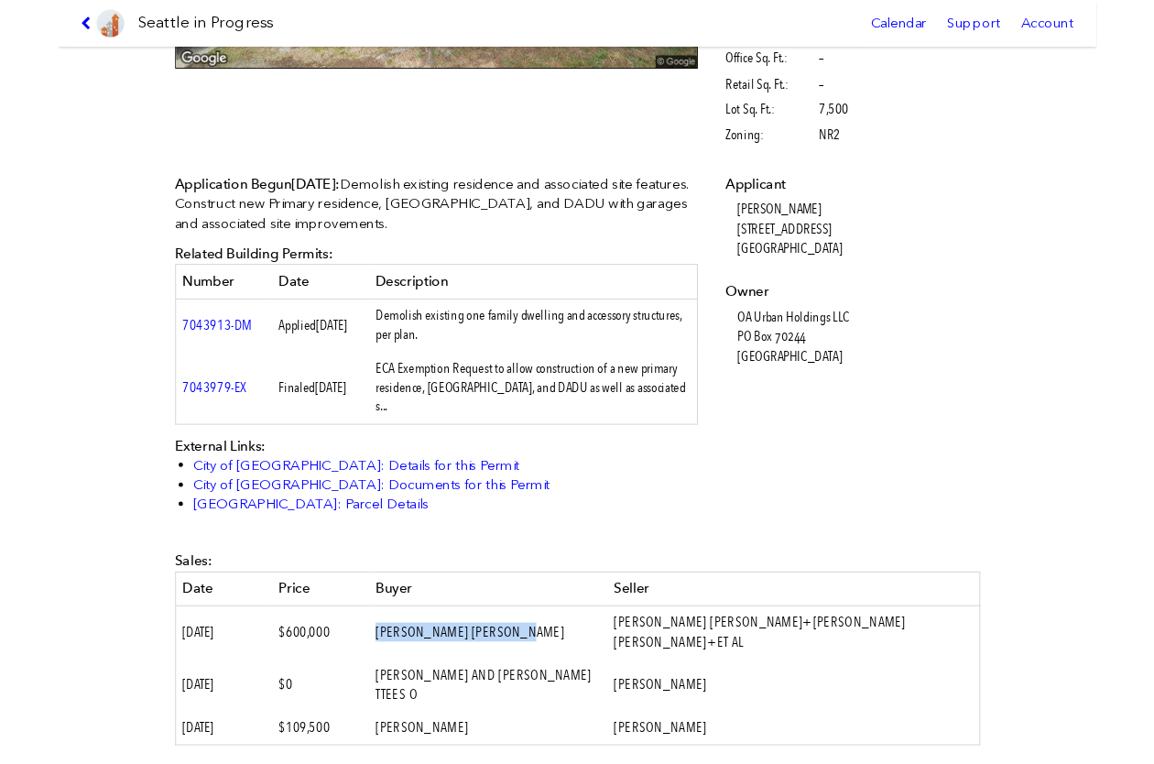
scroll to position [0, 0]
